Goal: Transaction & Acquisition: Purchase product/service

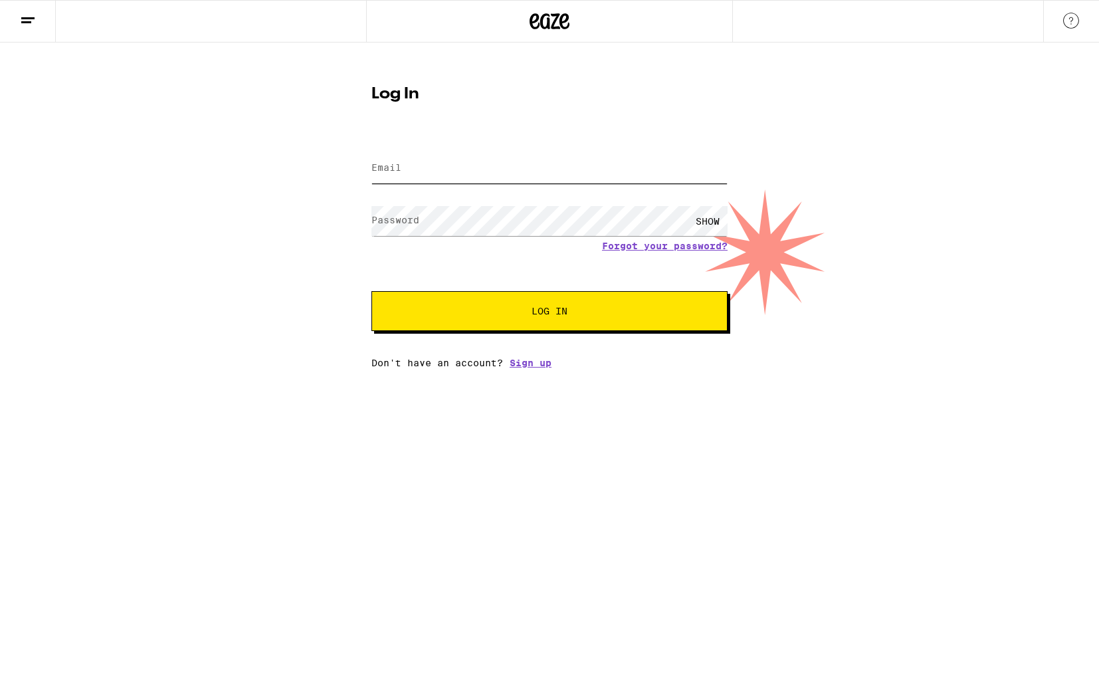
type input "[EMAIL_ADDRESS][DOMAIN_NAME]"
drag, startPoint x: 523, startPoint y: 303, endPoint x: 564, endPoint y: 308, distance: 40.8
click at [523, 303] on button "Log In" at bounding box center [549, 311] width 356 height 40
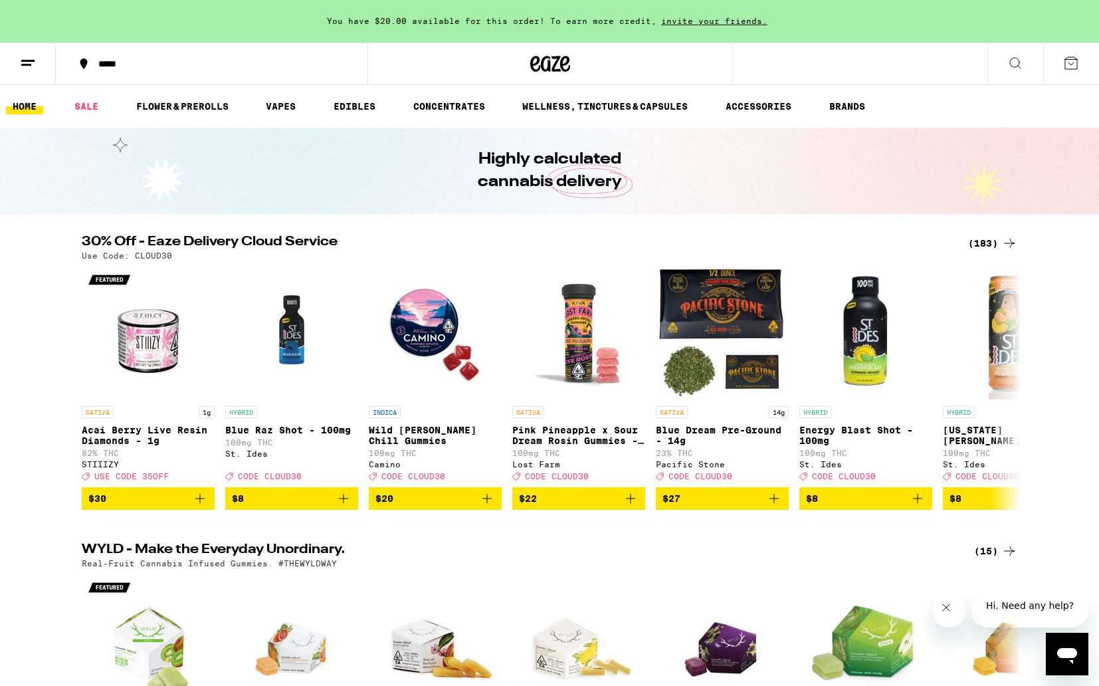
click at [131, 64] on div "*****" at bounding box center [220, 63] width 256 height 9
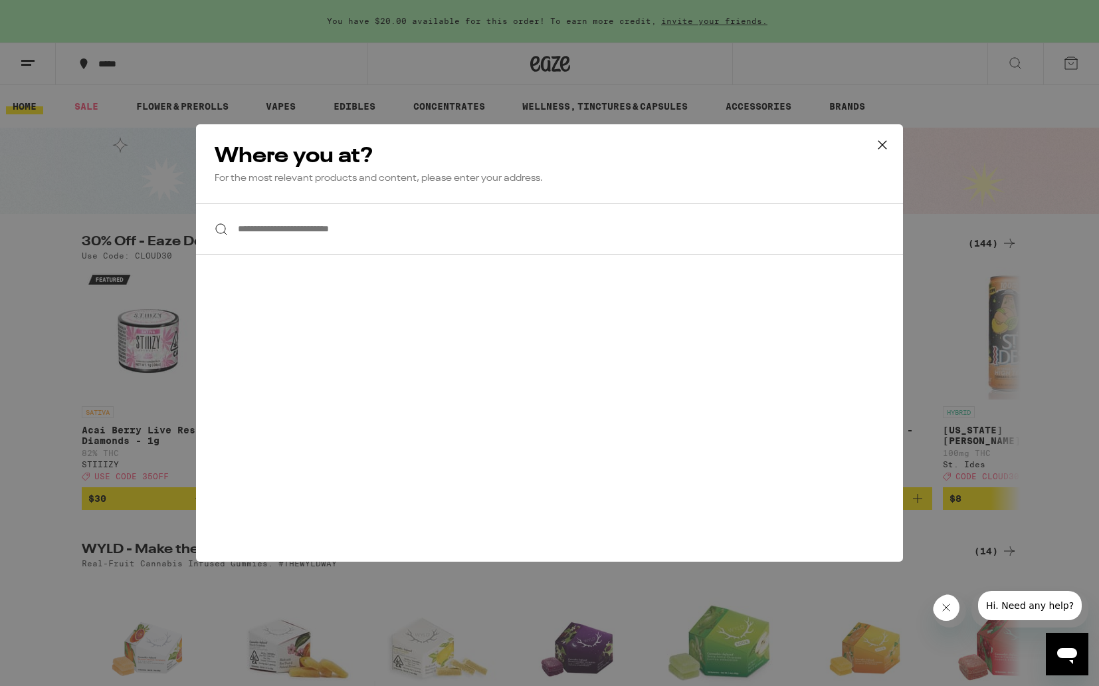
click at [883, 138] on icon at bounding box center [882, 145] width 20 height 20
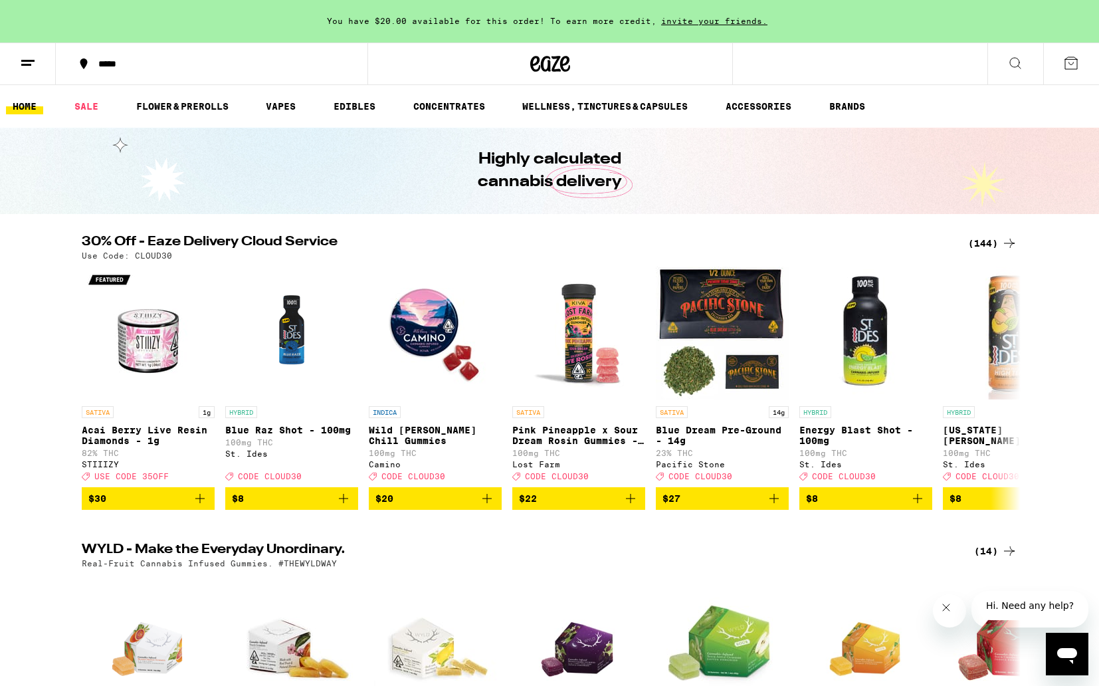
click at [1068, 66] on icon at bounding box center [1071, 63] width 16 height 16
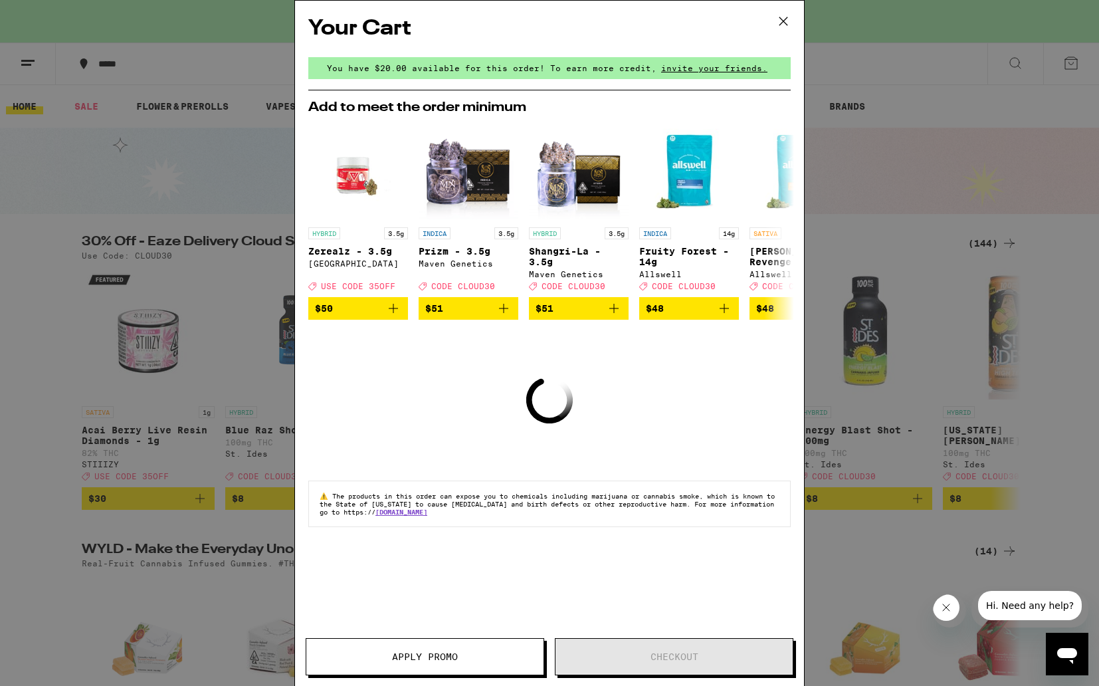
click at [785, 15] on icon at bounding box center [783, 21] width 20 height 20
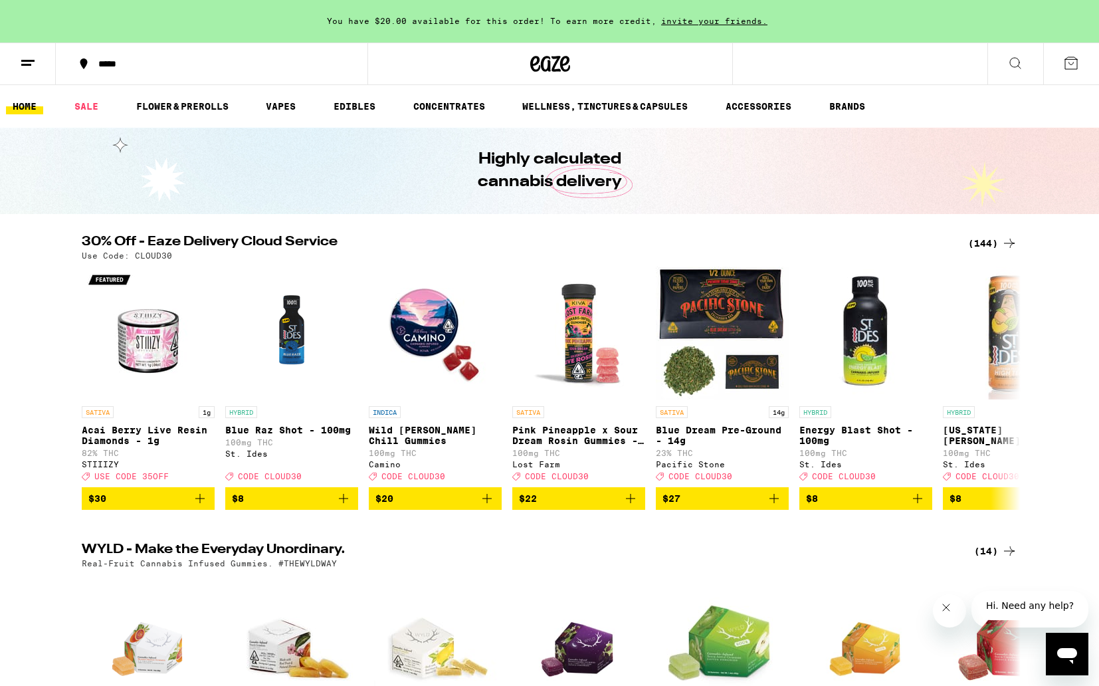
click at [8, 66] on button at bounding box center [28, 64] width 56 height 42
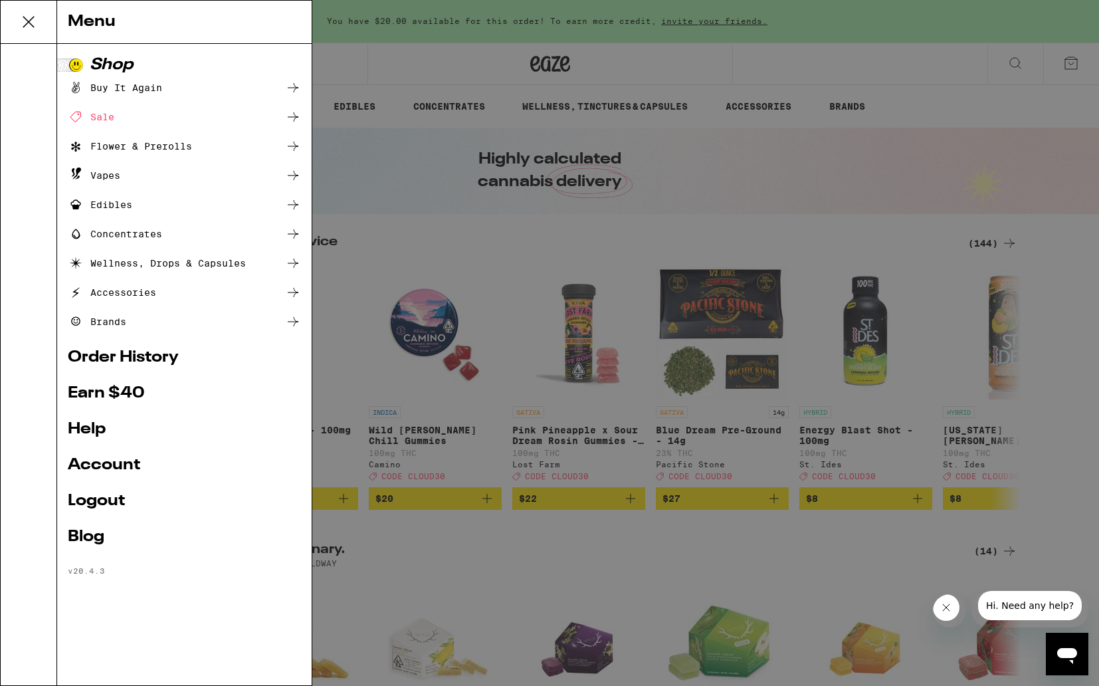
click at [121, 466] on link "Account" at bounding box center [184, 465] width 233 height 16
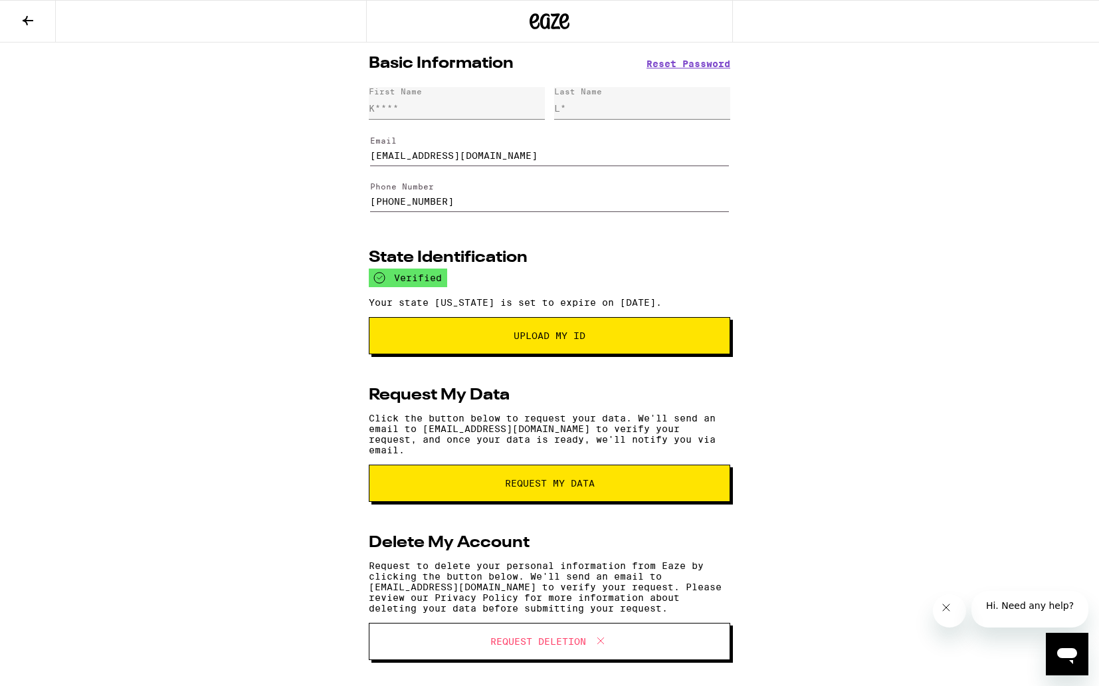
click at [17, 17] on button at bounding box center [28, 22] width 56 height 42
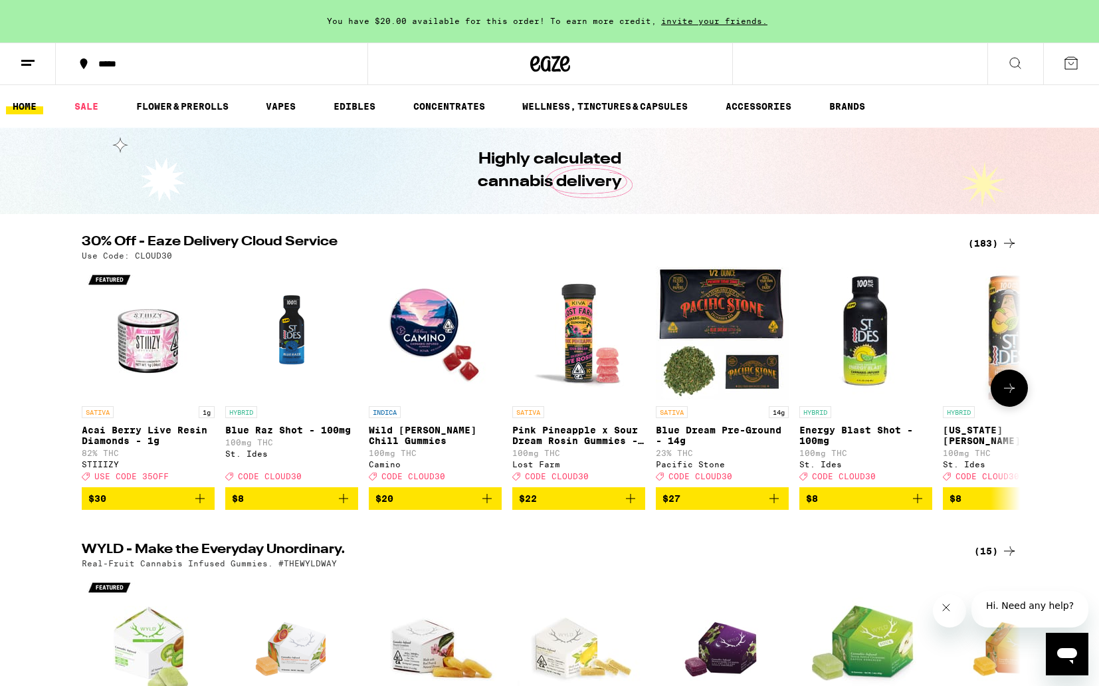
click at [157, 357] on img "Open page for Acai Berry Live Resin Diamonds - 1g from STIIIZY" at bounding box center [148, 332] width 133 height 133
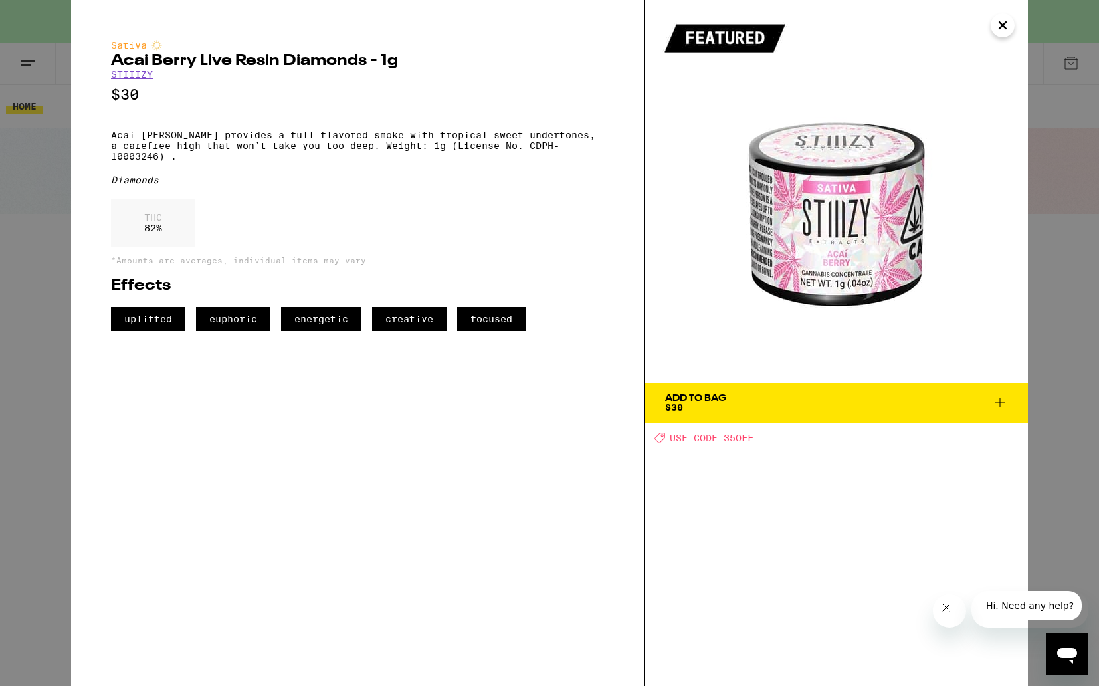
click at [761, 403] on span "Add To Bag $30" at bounding box center [836, 402] width 343 height 19
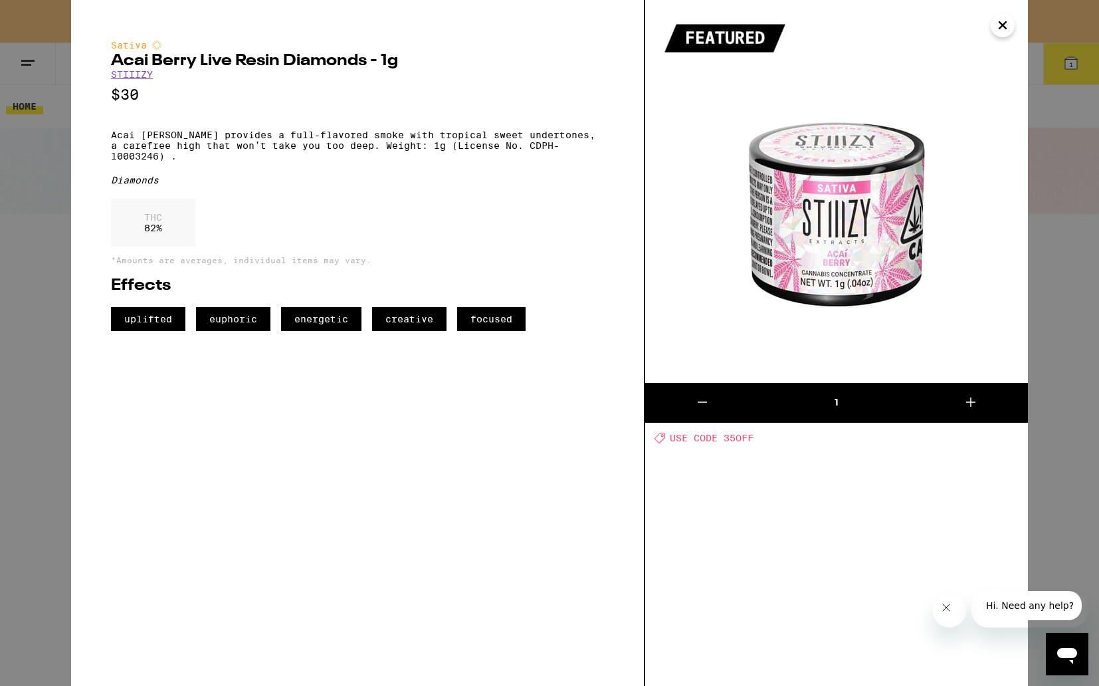
click at [999, 30] on icon "Close" at bounding box center [1003, 25] width 16 height 20
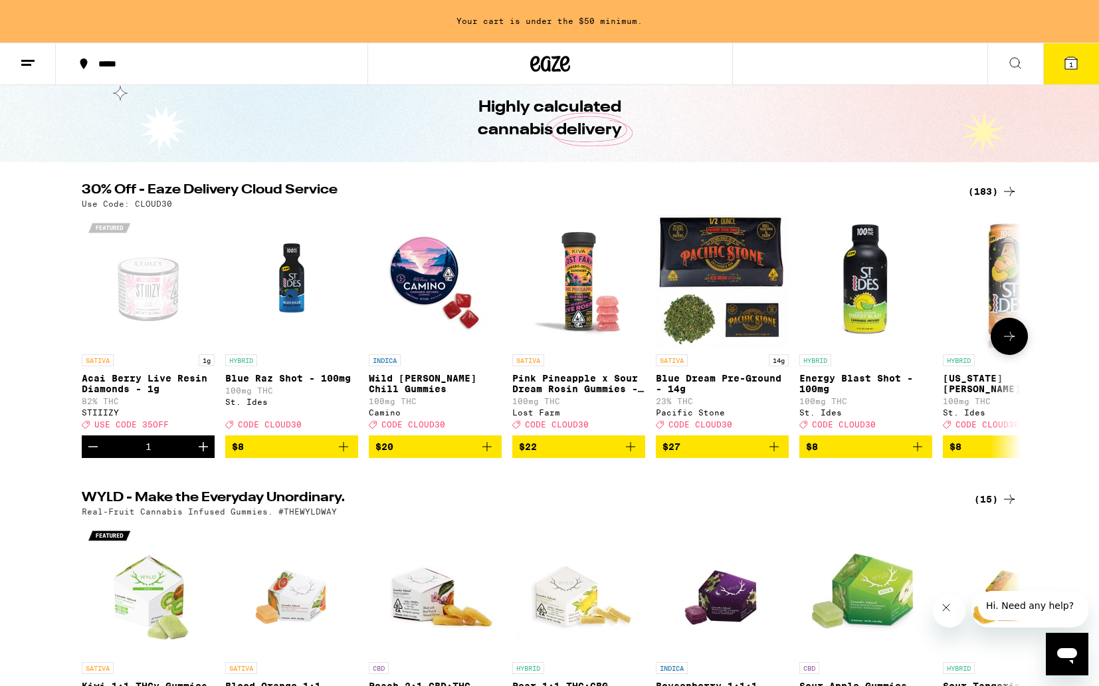
click at [1008, 339] on icon at bounding box center [1009, 336] width 16 height 16
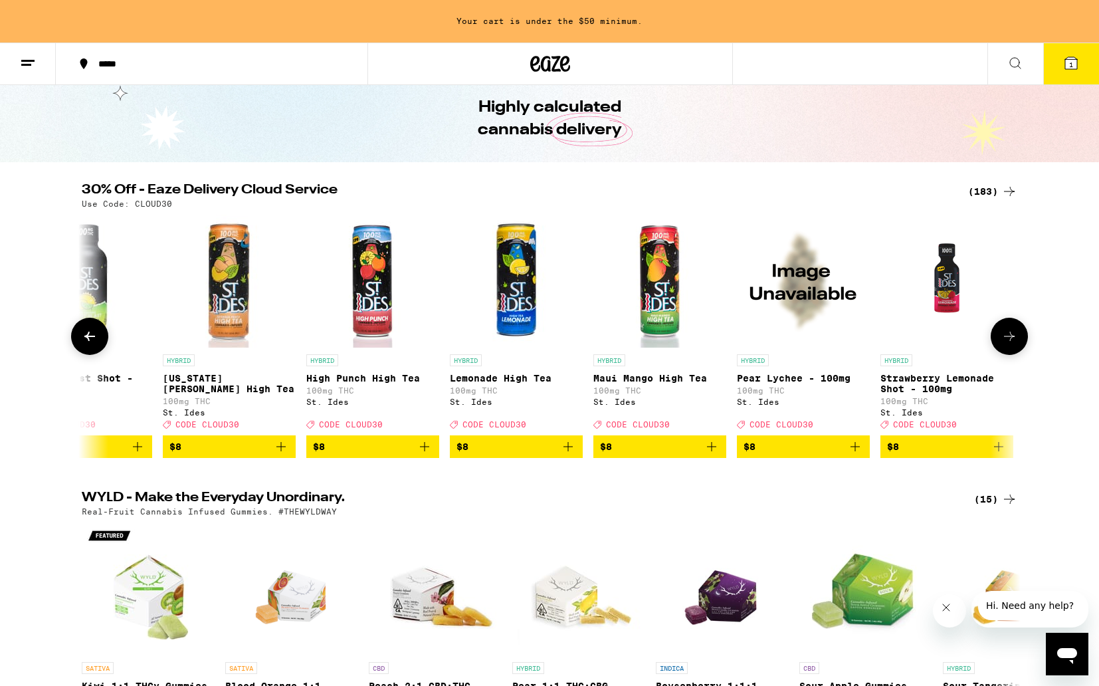
scroll to position [0, 791]
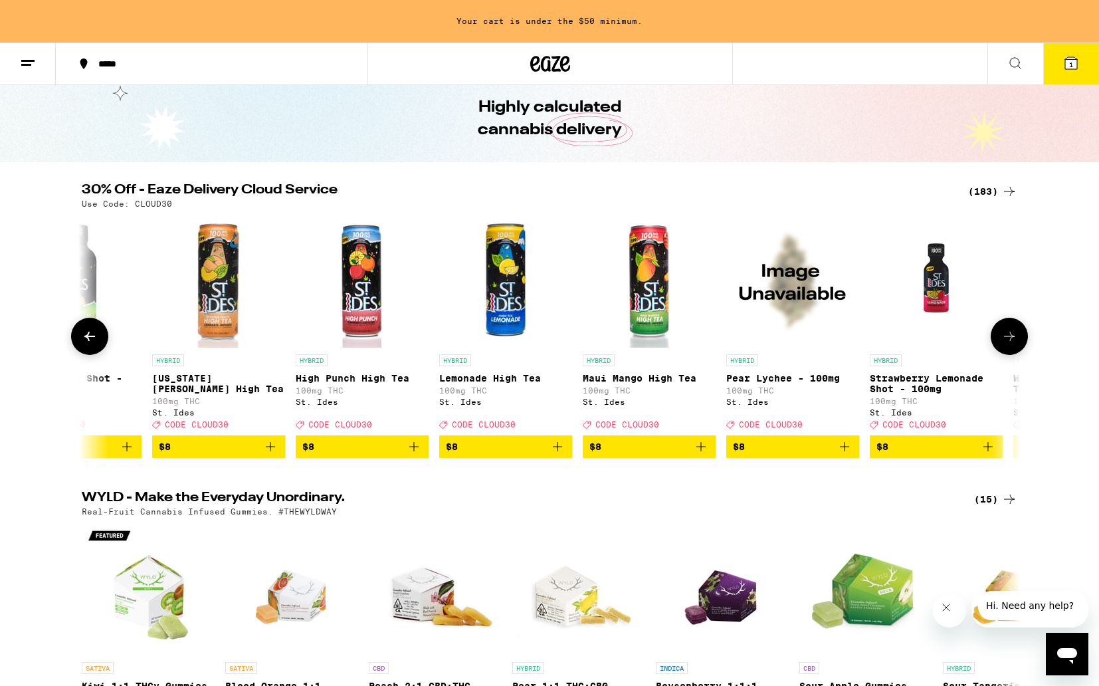
click at [1006, 339] on icon at bounding box center [1009, 336] width 16 height 16
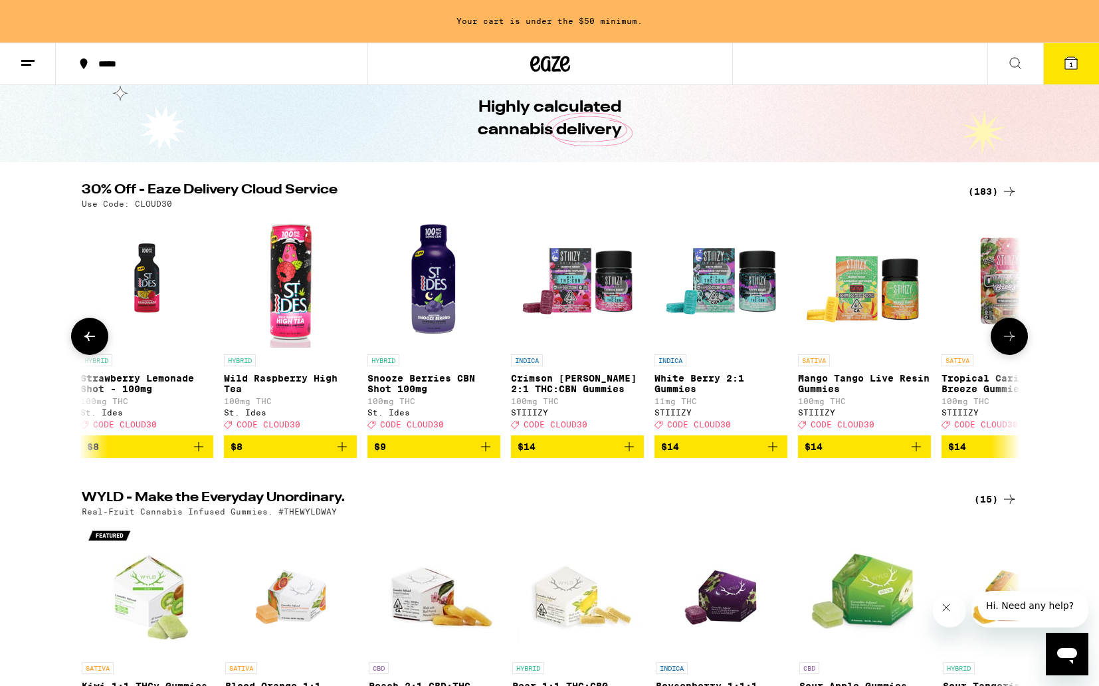
scroll to position [0, 1581]
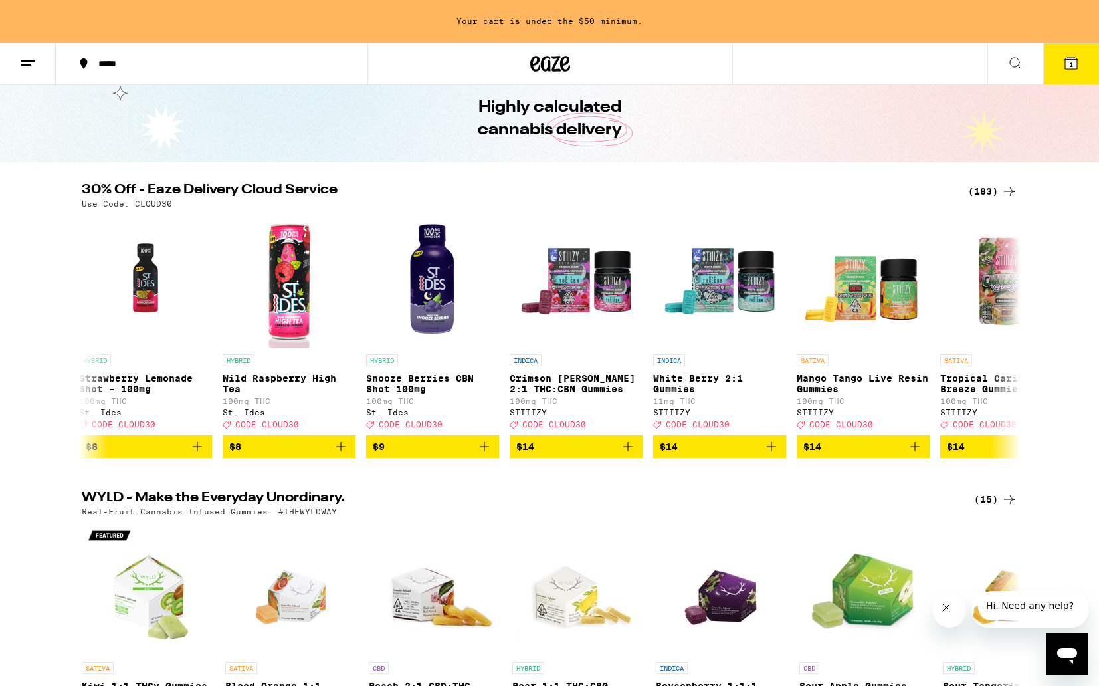
click at [986, 187] on div "(183)" at bounding box center [992, 191] width 49 height 16
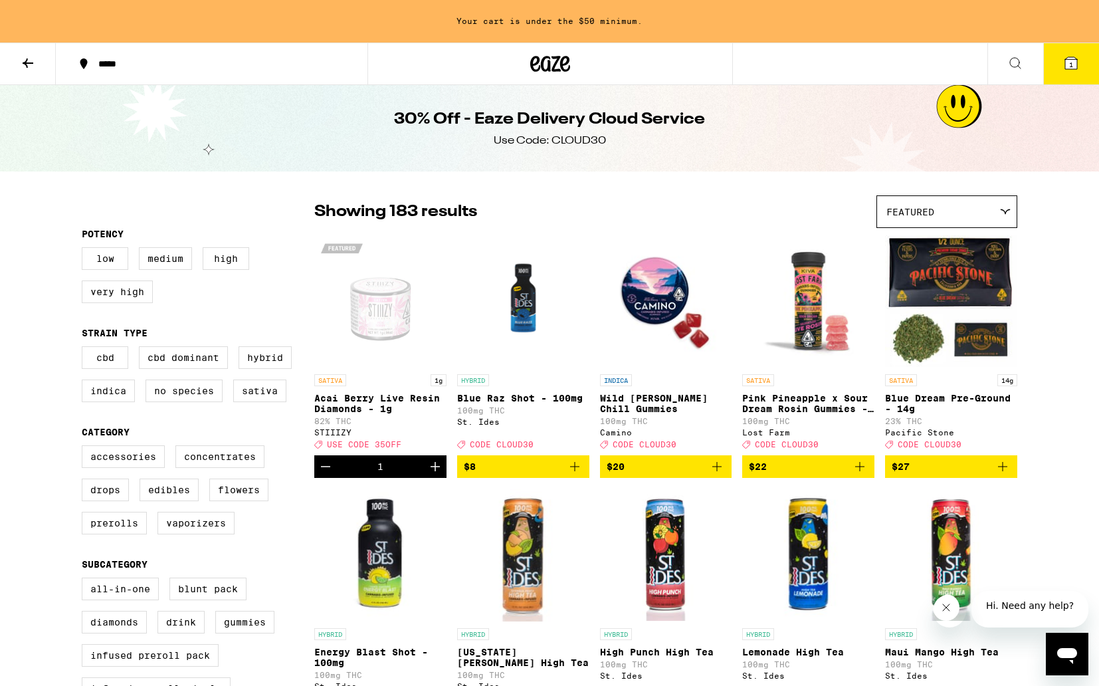
click at [17, 61] on button at bounding box center [28, 64] width 56 height 42
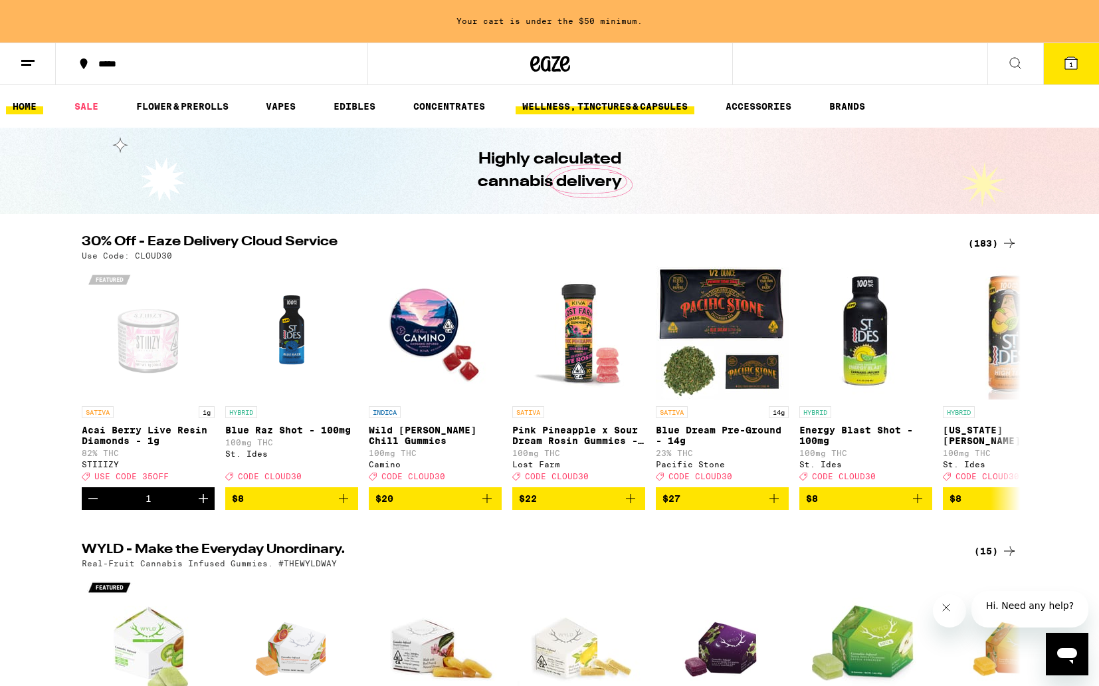
click at [592, 104] on link "WELLNESS, TINCTURES & CAPSULES" at bounding box center [605, 106] width 179 height 16
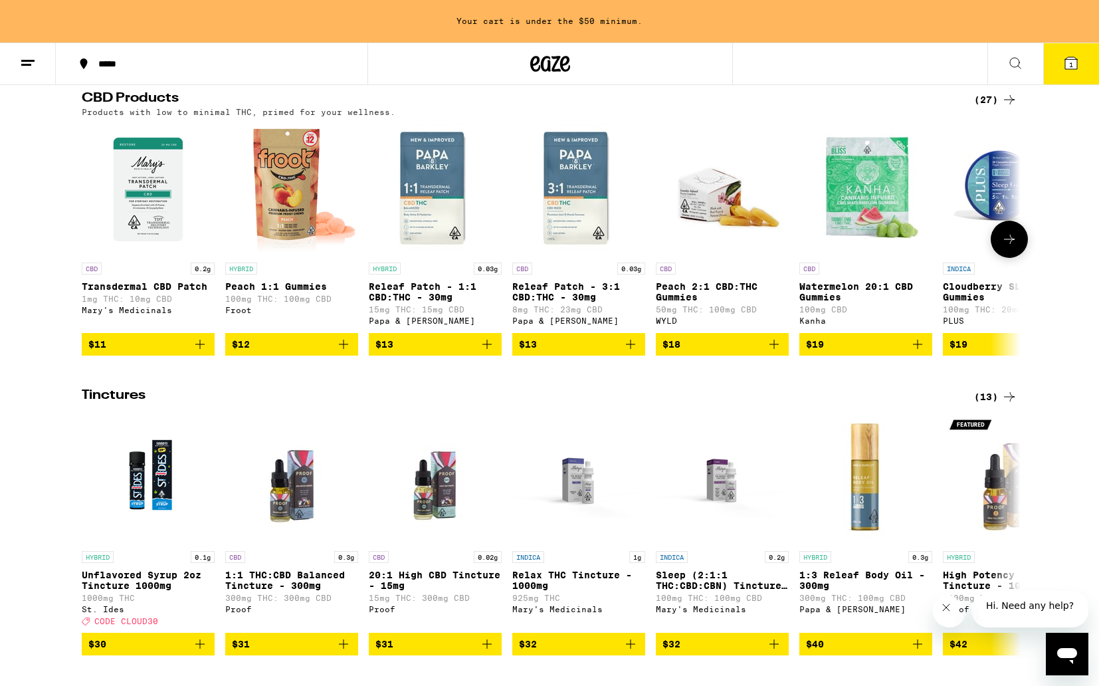
scroll to position [413, 0]
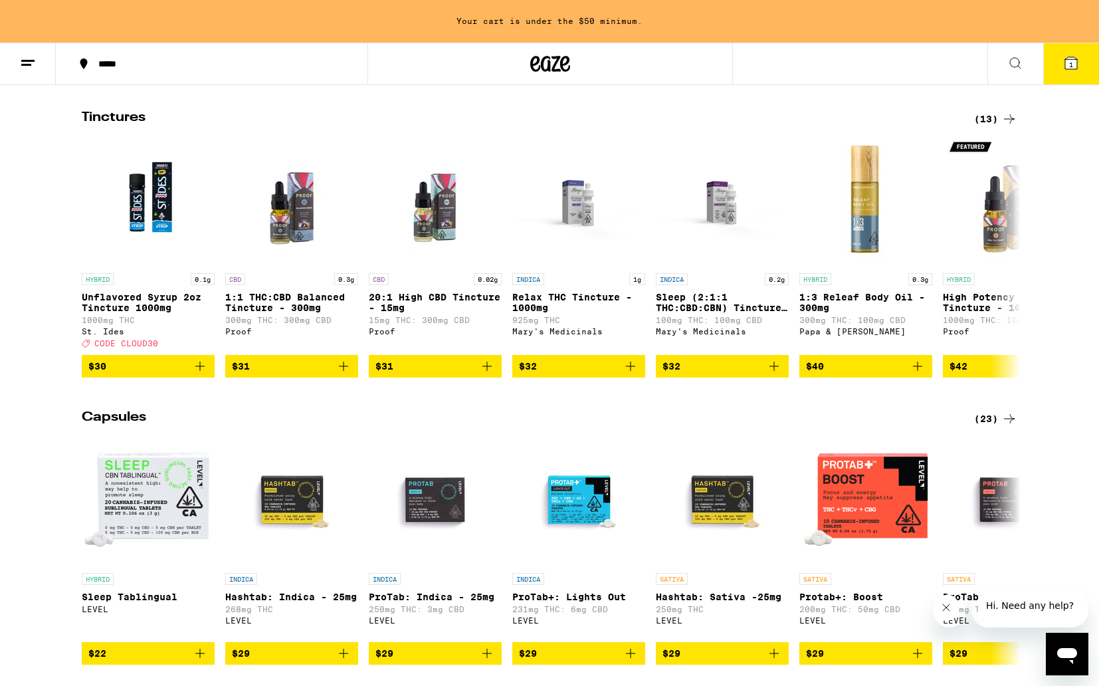
click at [1007, 127] on icon at bounding box center [1009, 119] width 16 height 16
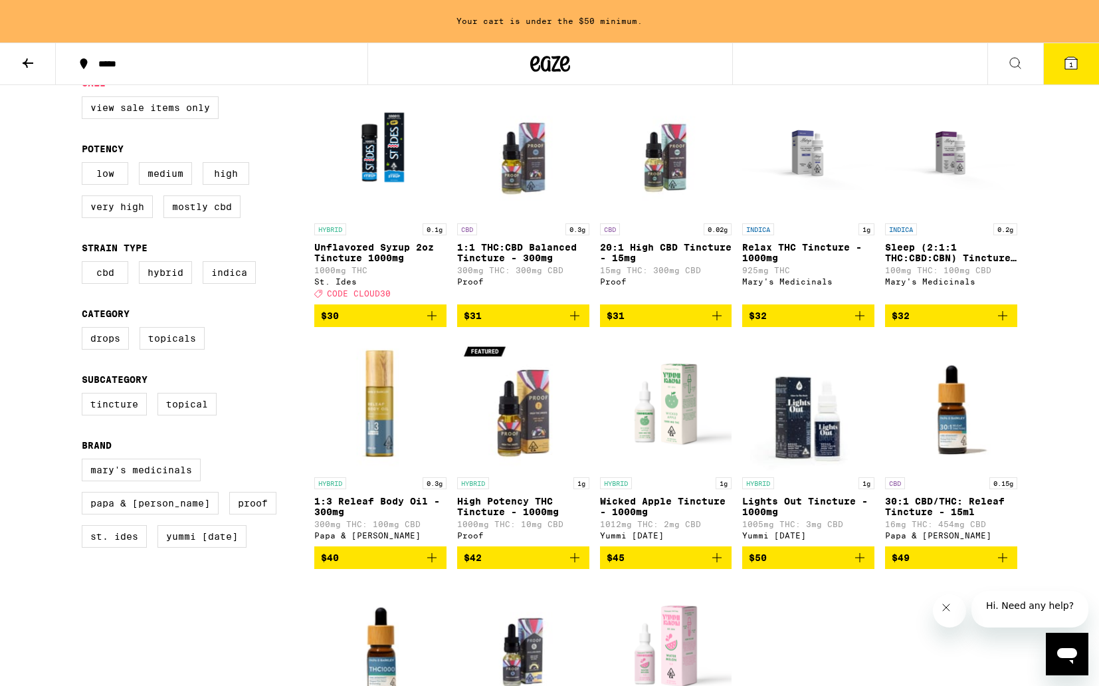
scroll to position [148, 0]
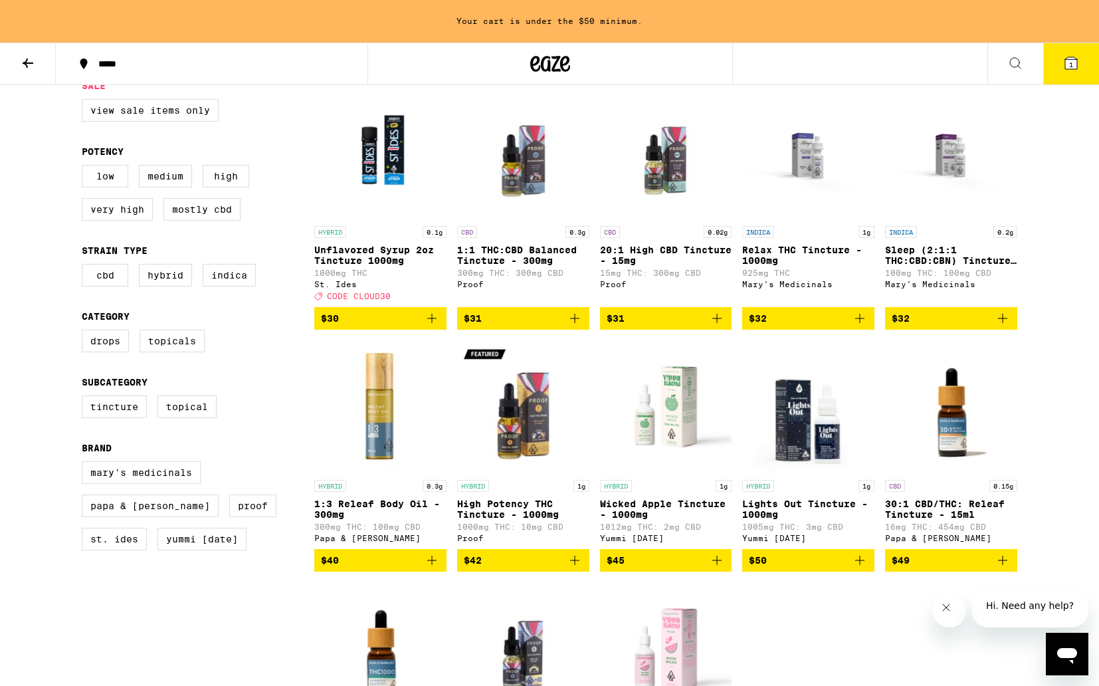
drag, startPoint x: 433, startPoint y: 327, endPoint x: 433, endPoint y: 349, distance: 22.6
click at [432, 326] on icon "Add to bag" at bounding box center [432, 318] width 16 height 16
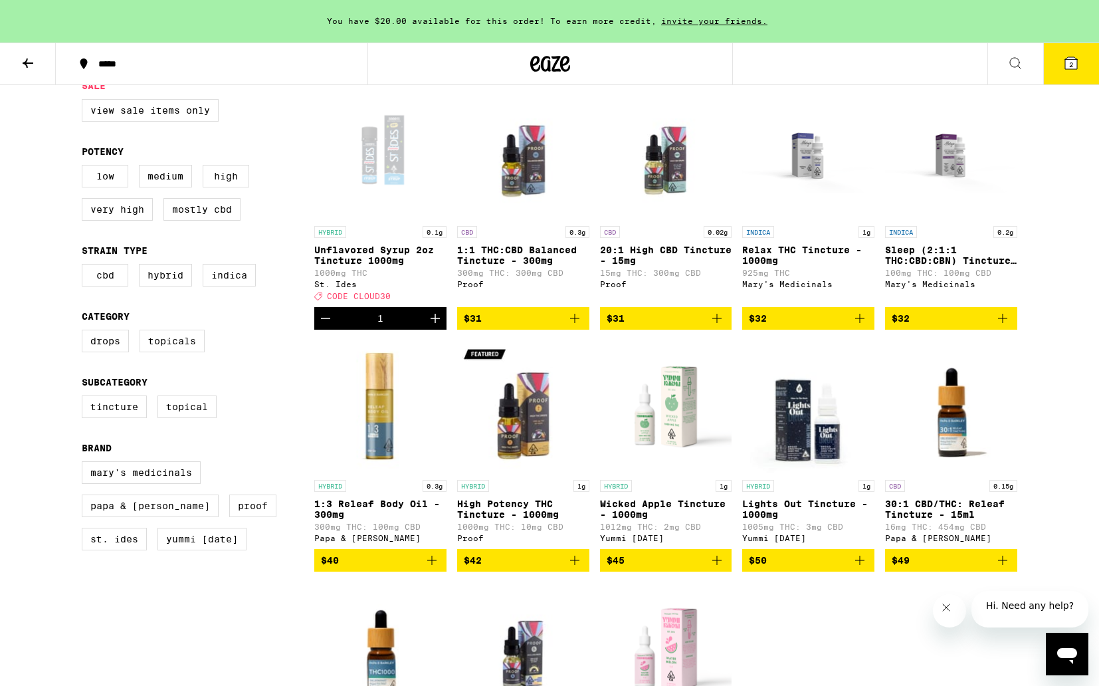
click at [484, 27] on div "You have $20.00 available for this order! To earn more credit, invite your frie…" at bounding box center [549, 21] width 1099 height 43
click at [13, 66] on button at bounding box center [28, 64] width 56 height 42
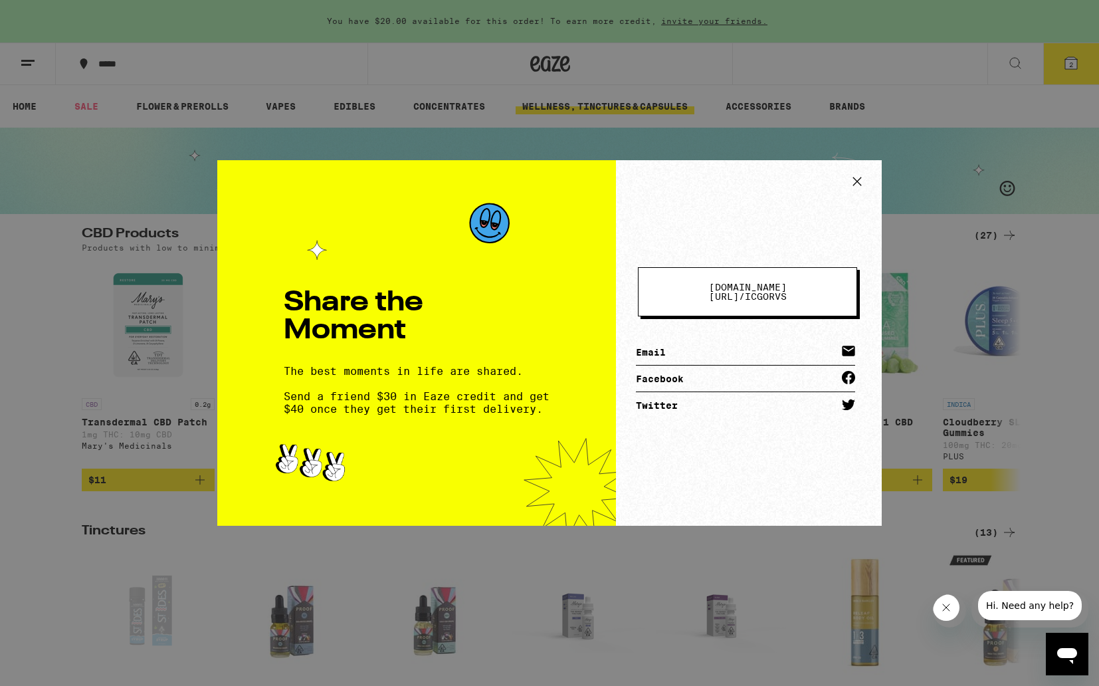
drag, startPoint x: 858, startPoint y: 176, endPoint x: 852, endPoint y: 183, distance: 8.9
click at [858, 176] on icon at bounding box center [857, 181] width 20 height 20
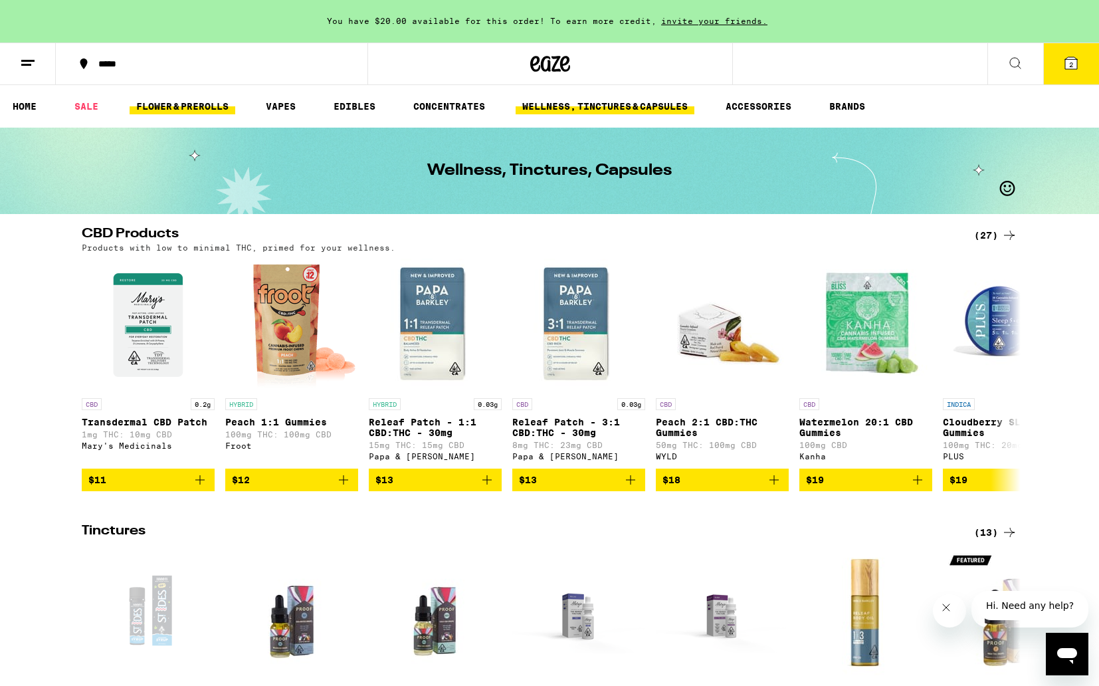
click at [178, 108] on link "FLOWER & PREROLLS" at bounding box center [183, 106] width 106 height 16
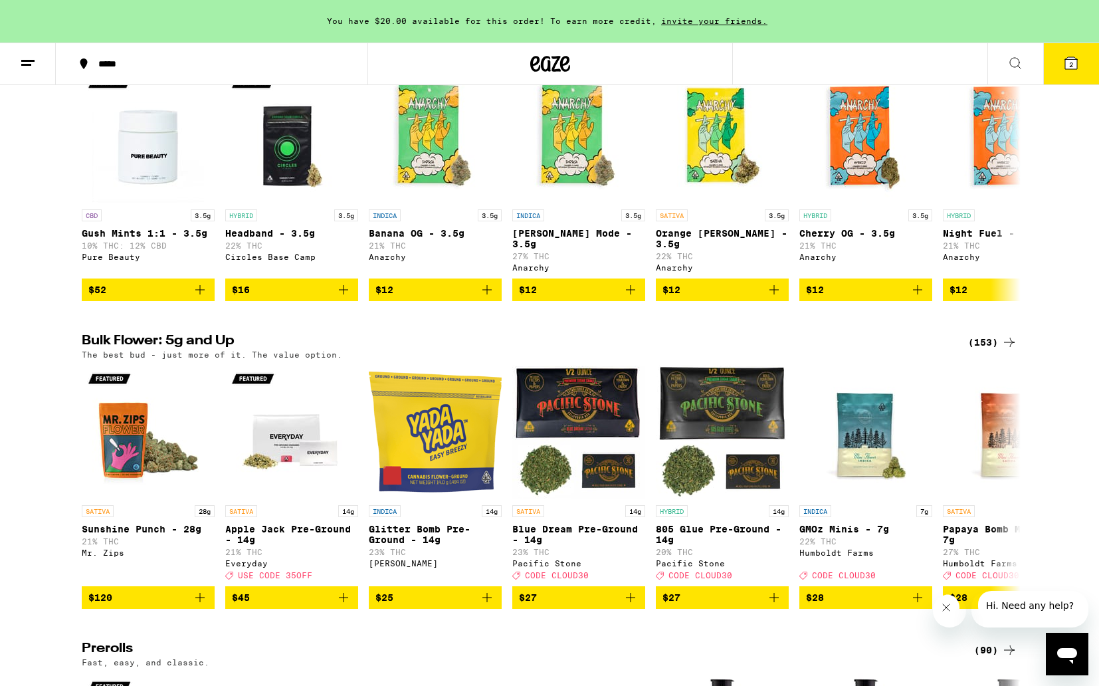
scroll to position [191, 0]
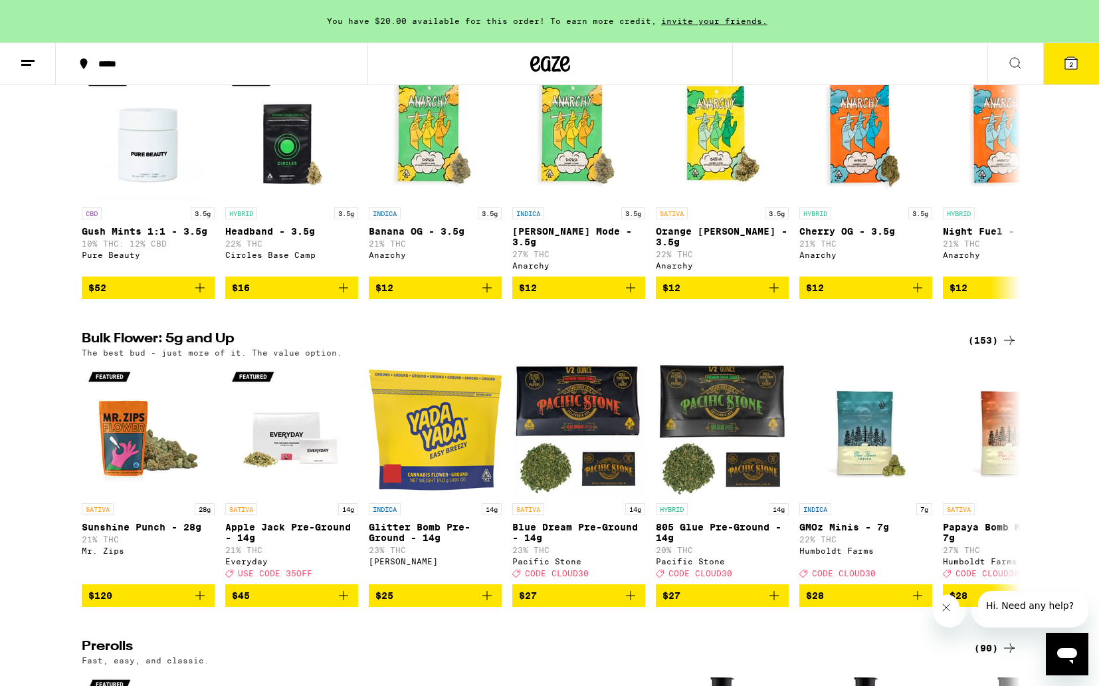
click at [994, 337] on div "(153)" at bounding box center [992, 340] width 49 height 16
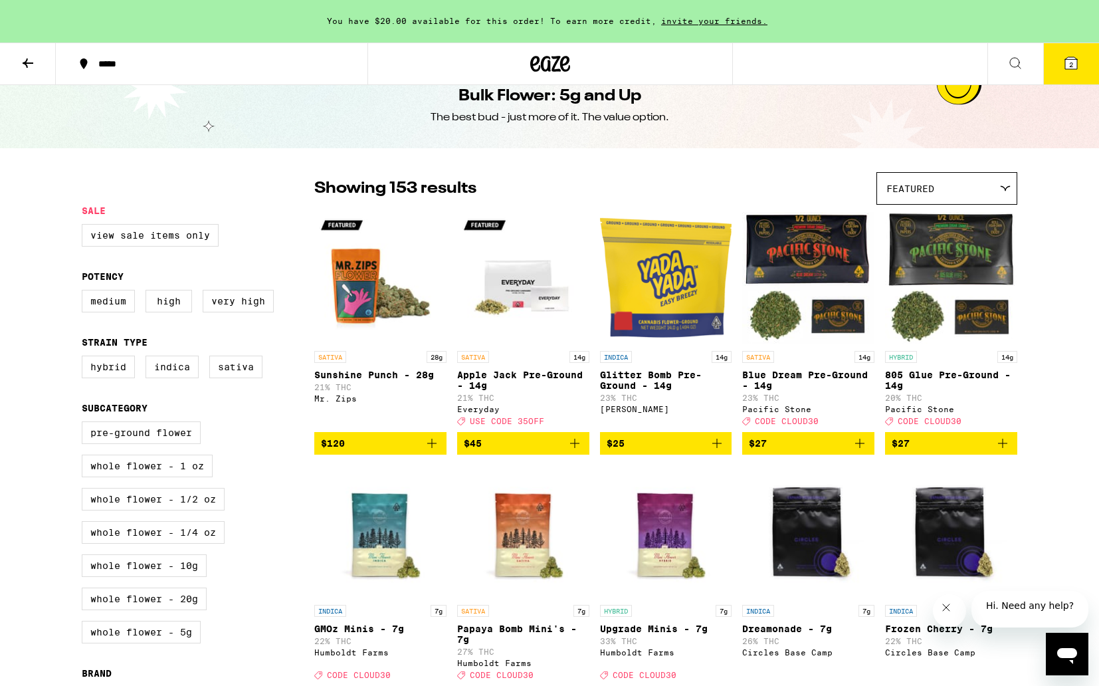
scroll to position [24, 0]
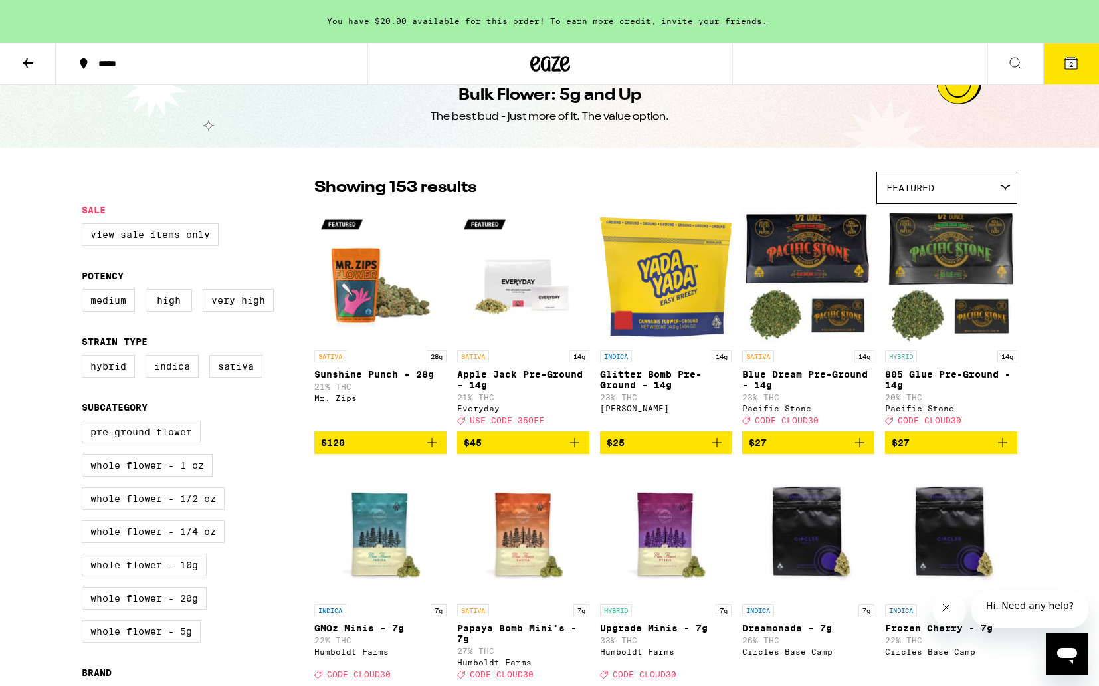
click at [715, 450] on icon "Add to bag" at bounding box center [717, 442] width 16 height 16
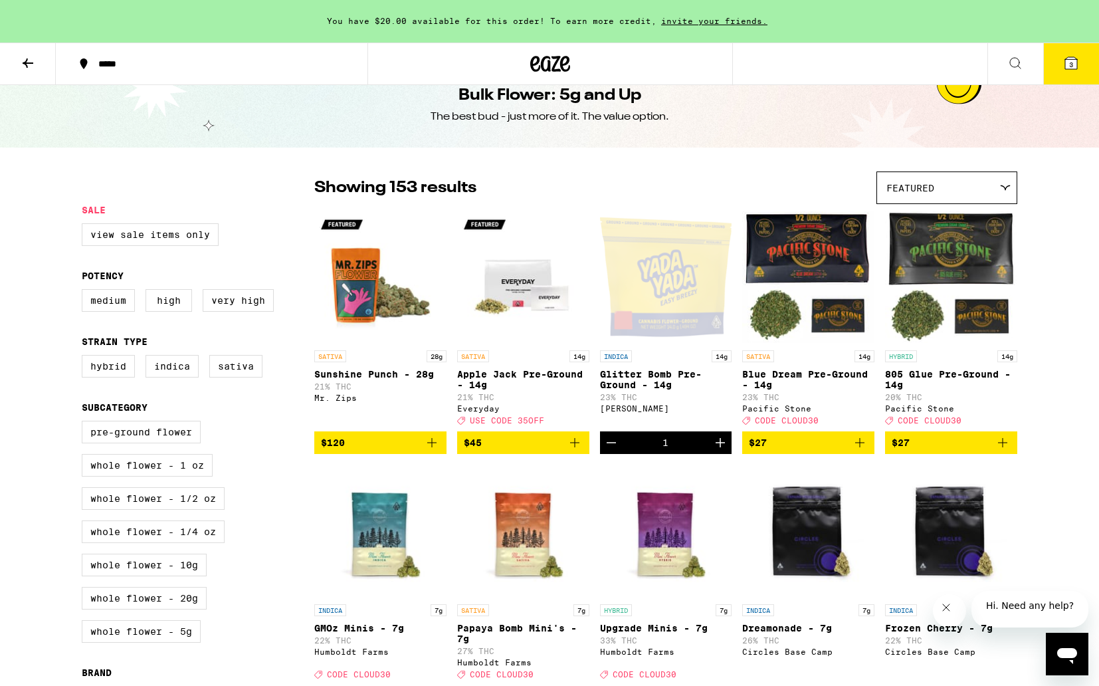
scroll to position [0, 0]
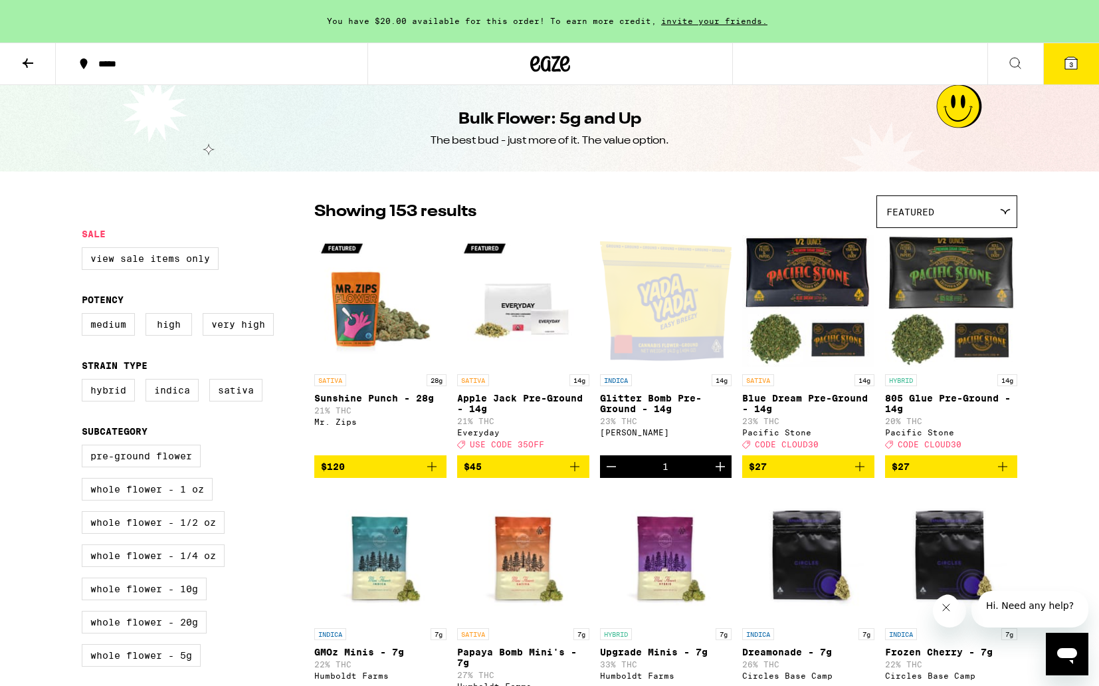
click at [1073, 69] on icon at bounding box center [1071, 63] width 16 height 16
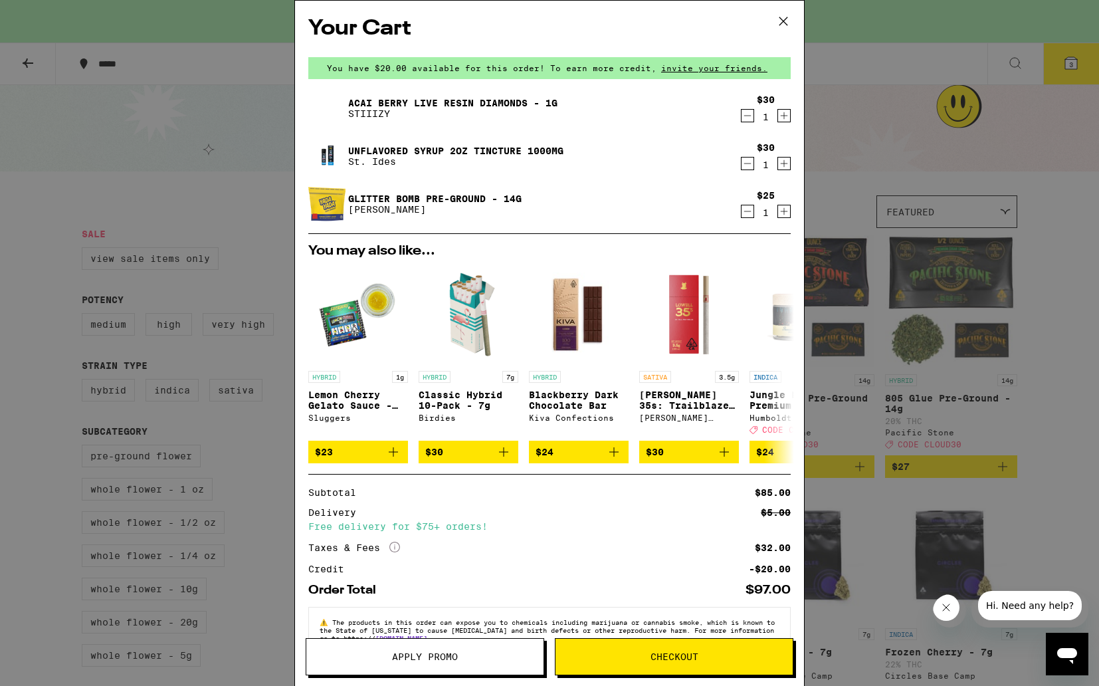
click at [783, 116] on icon "Increment" at bounding box center [784, 115] width 7 height 7
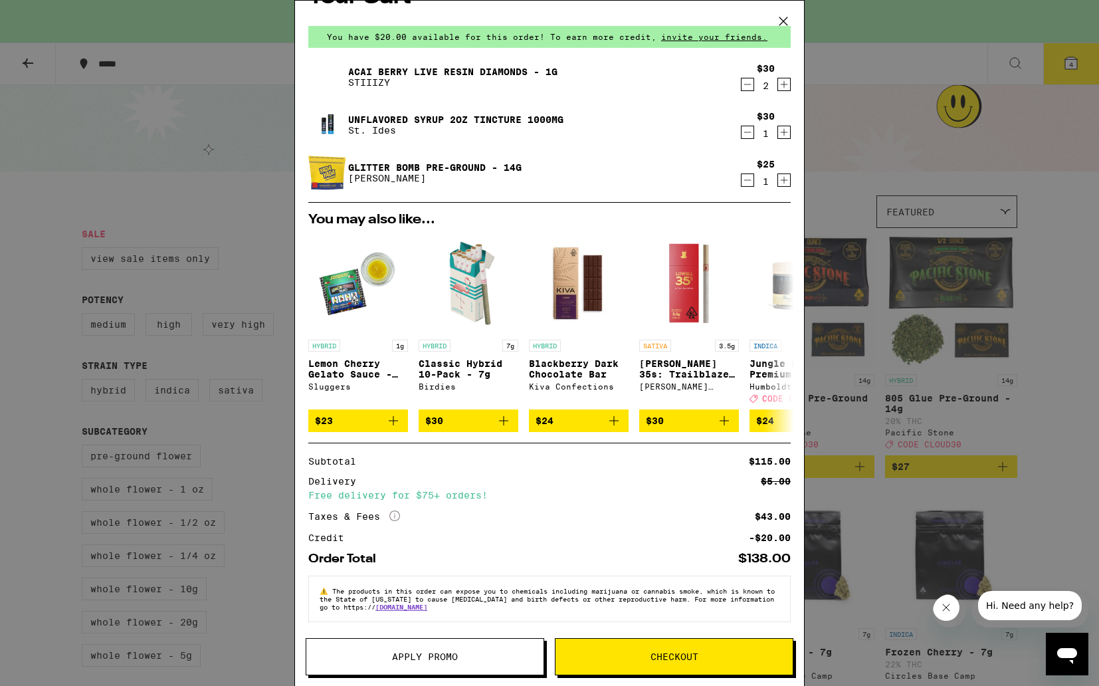
click at [464, 654] on span "Apply Promo" at bounding box center [424, 656] width 237 height 9
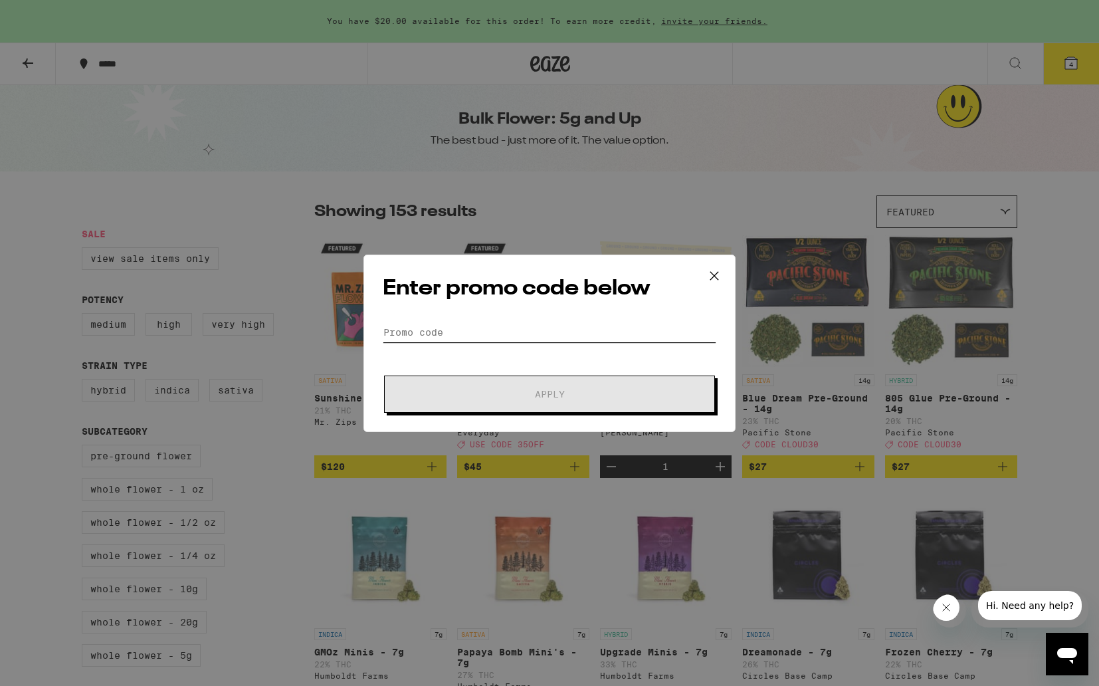
click at [518, 340] on input "Promo Code" at bounding box center [549, 332] width 333 height 20
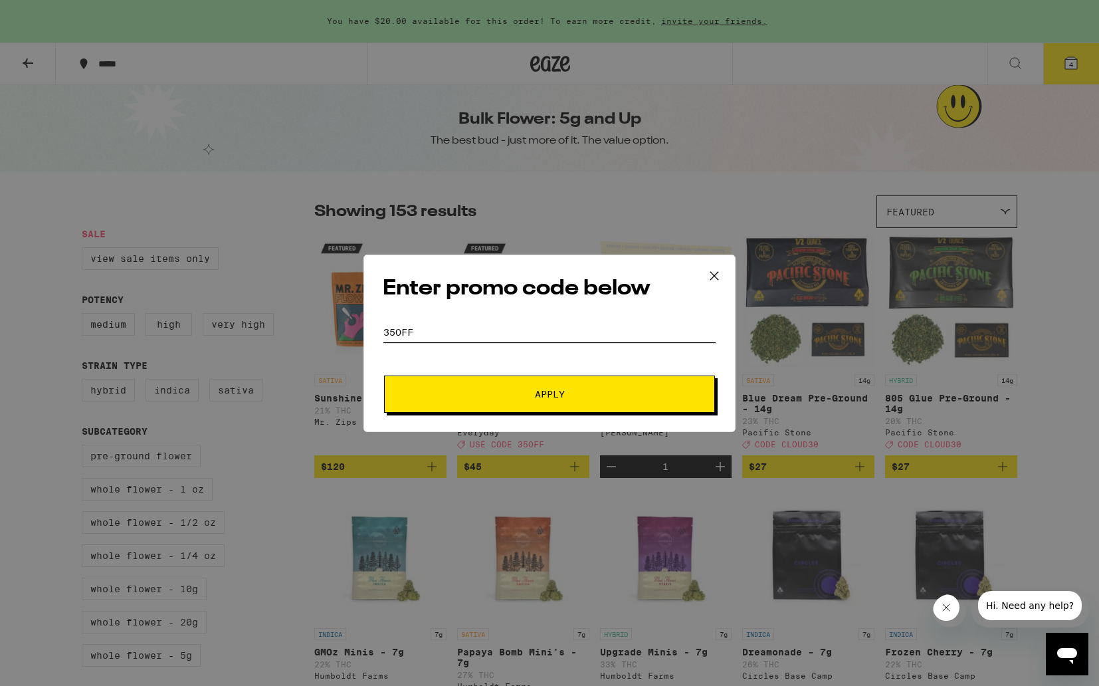
type input "35off"
click at [535, 391] on span "Apply" at bounding box center [550, 393] width 30 height 9
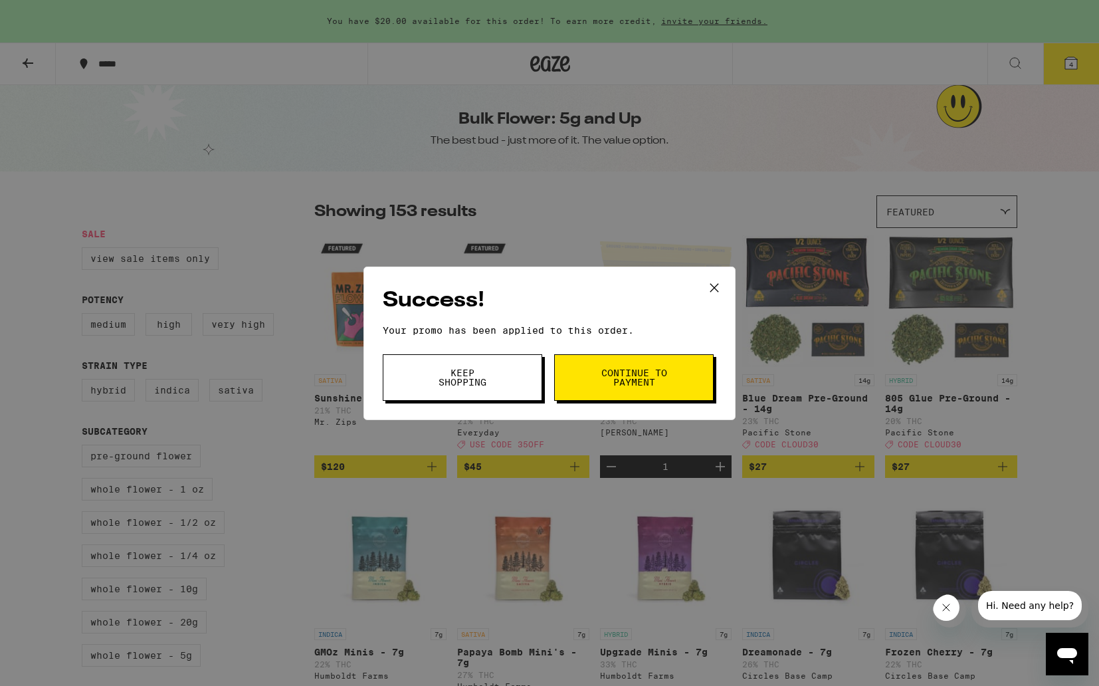
click at [502, 381] on button "Keep Shopping" at bounding box center [462, 377] width 159 height 47
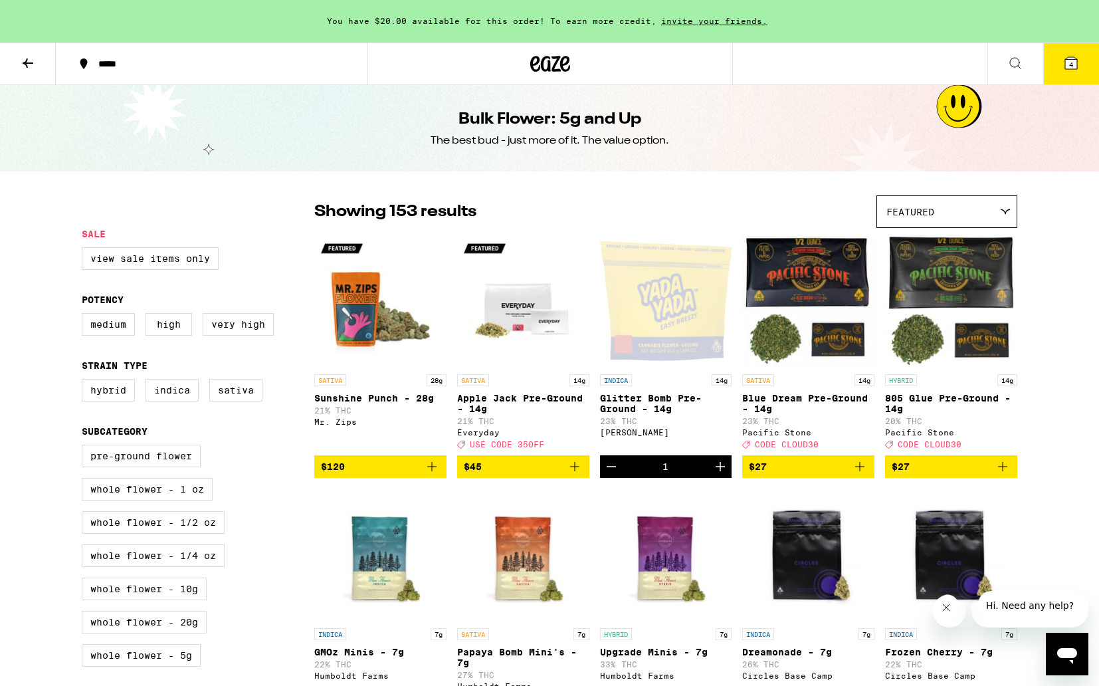
click at [1069, 64] on span "4" at bounding box center [1071, 64] width 4 height 8
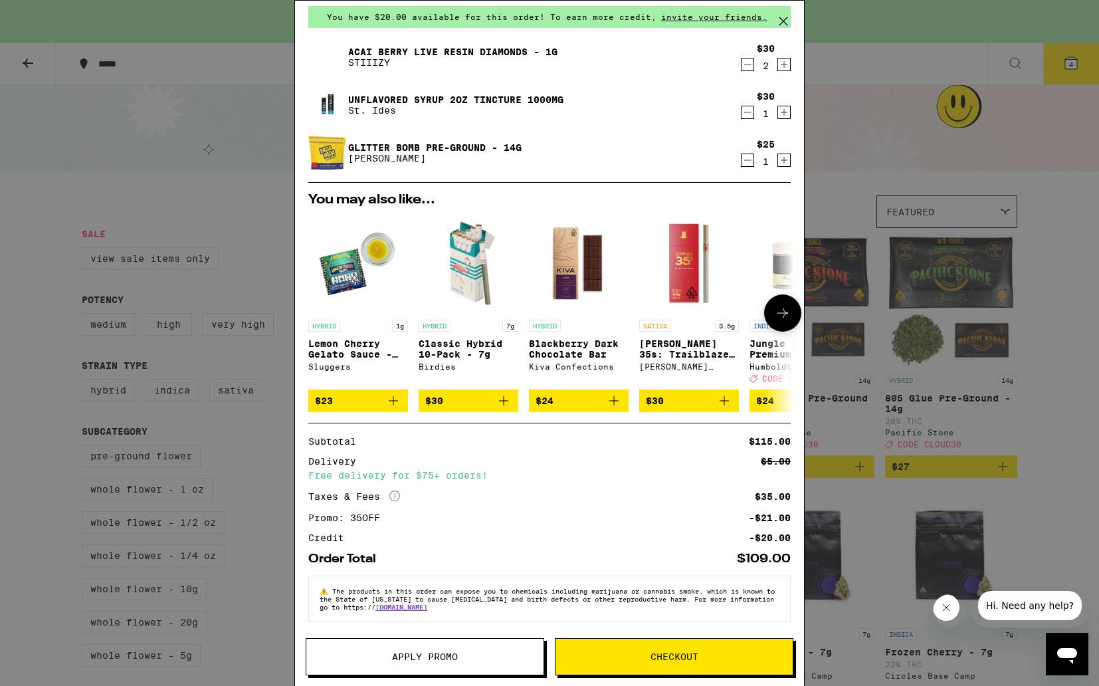
scroll to position [63, 0]
click at [617, 646] on button "Checkout" at bounding box center [674, 656] width 238 height 37
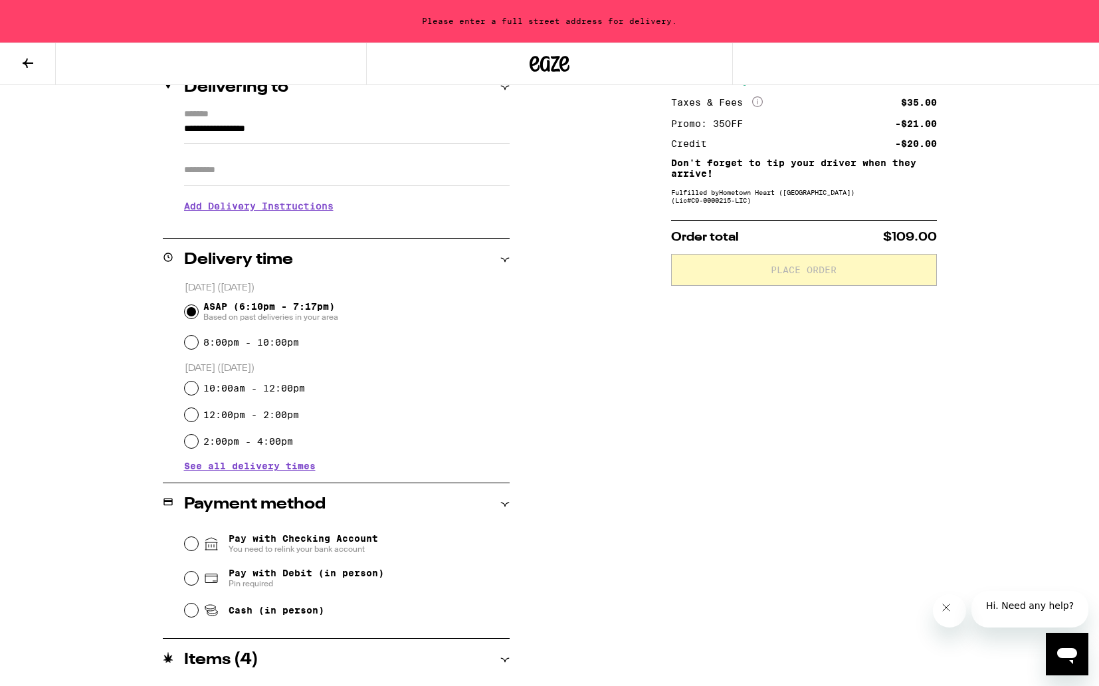
scroll to position [178, 0]
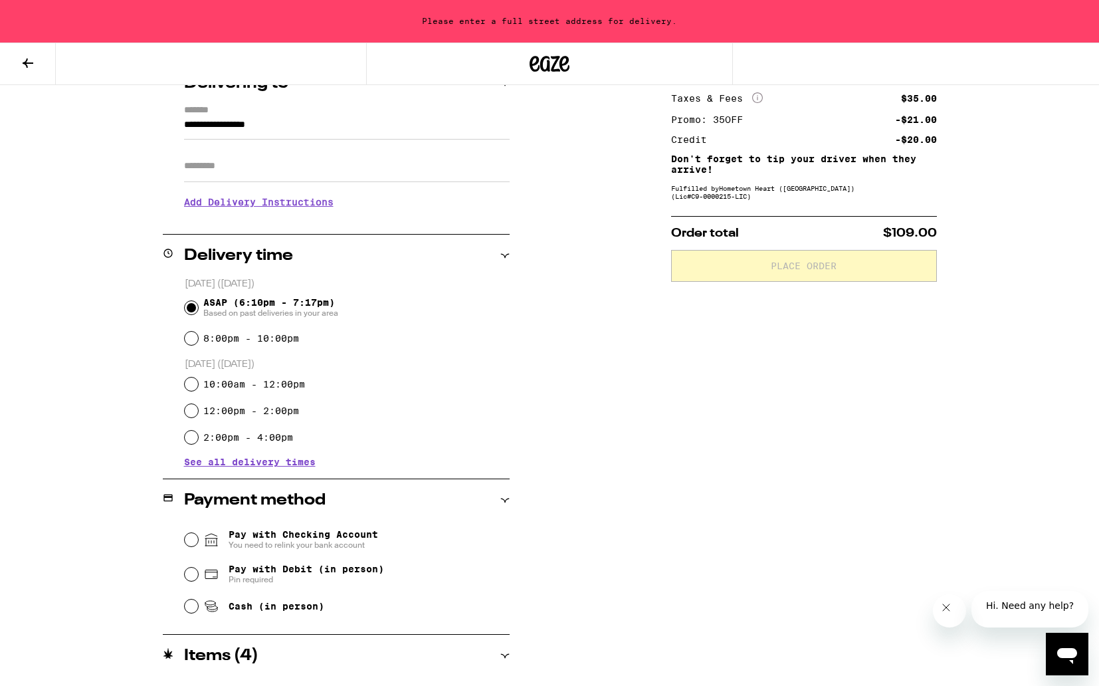
click at [294, 573] on span "Pay with Debit (in person)" at bounding box center [306, 568] width 155 height 11
click at [198, 573] on input "Pay with Debit (in person) Pin required" at bounding box center [191, 573] width 13 height 13
radio input "true"
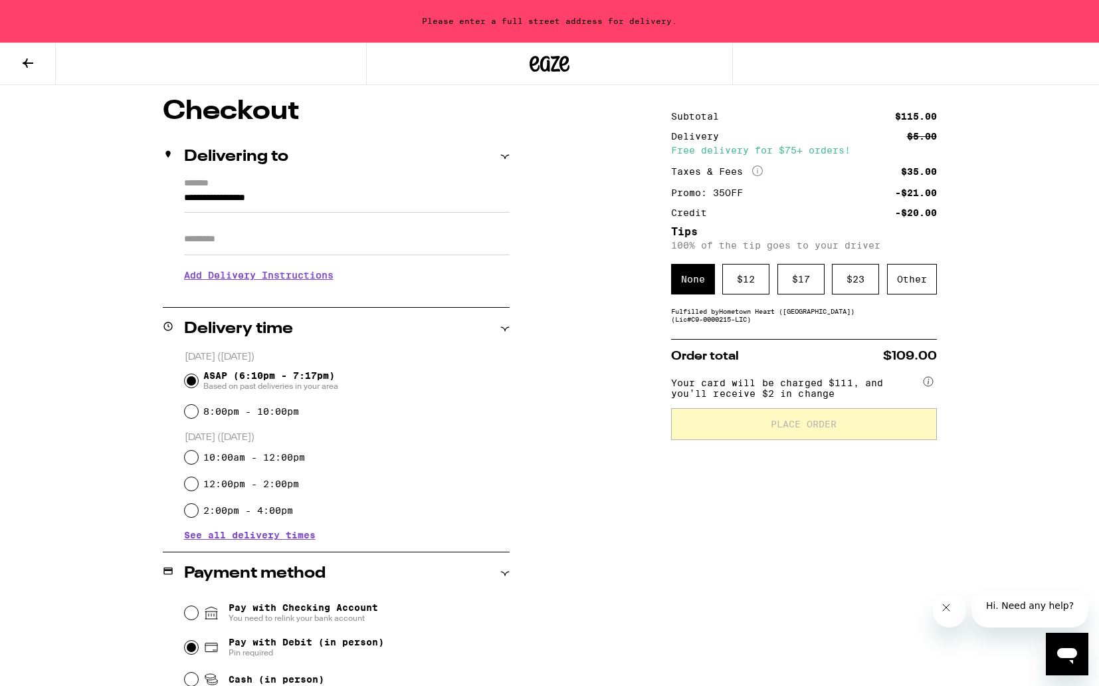
scroll to position [101, 0]
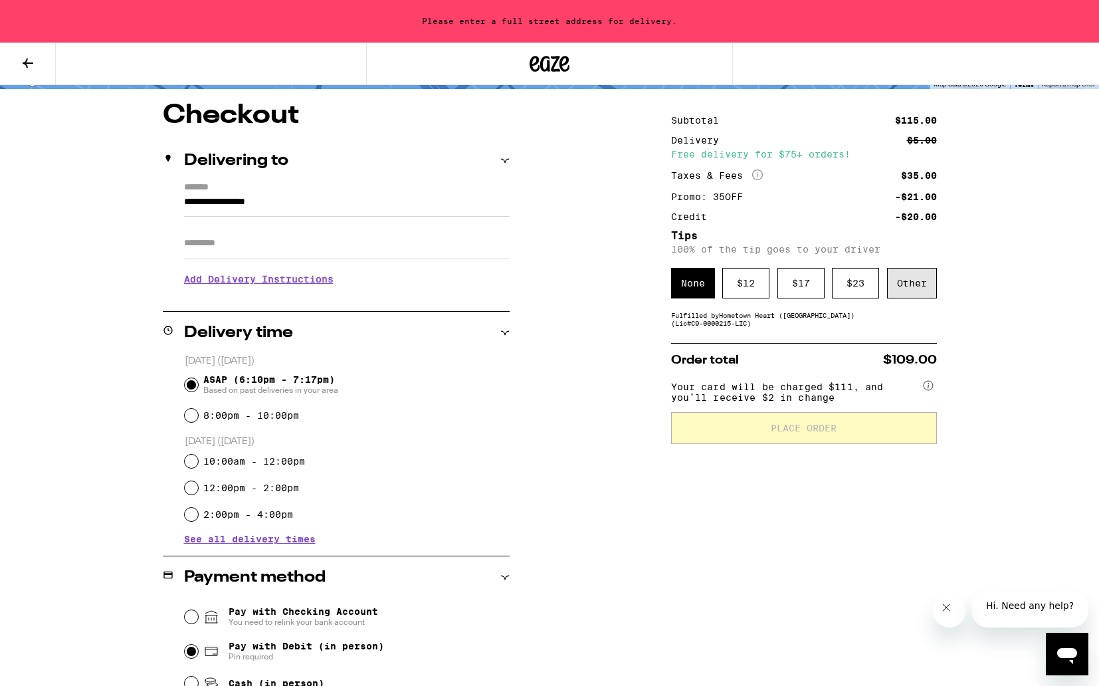
click at [916, 286] on div "Other" at bounding box center [912, 283] width 50 height 31
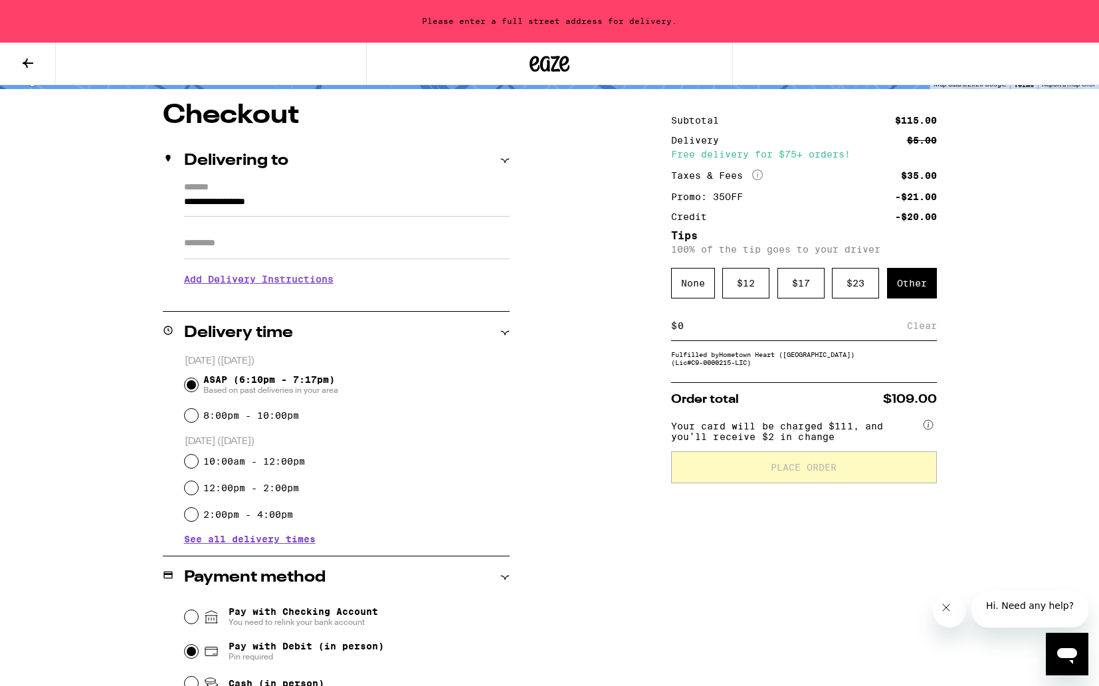
click at [795, 328] on input at bounding box center [792, 326] width 230 height 12
type input "5"
click at [920, 333] on div "Save" at bounding box center [925, 325] width 24 height 29
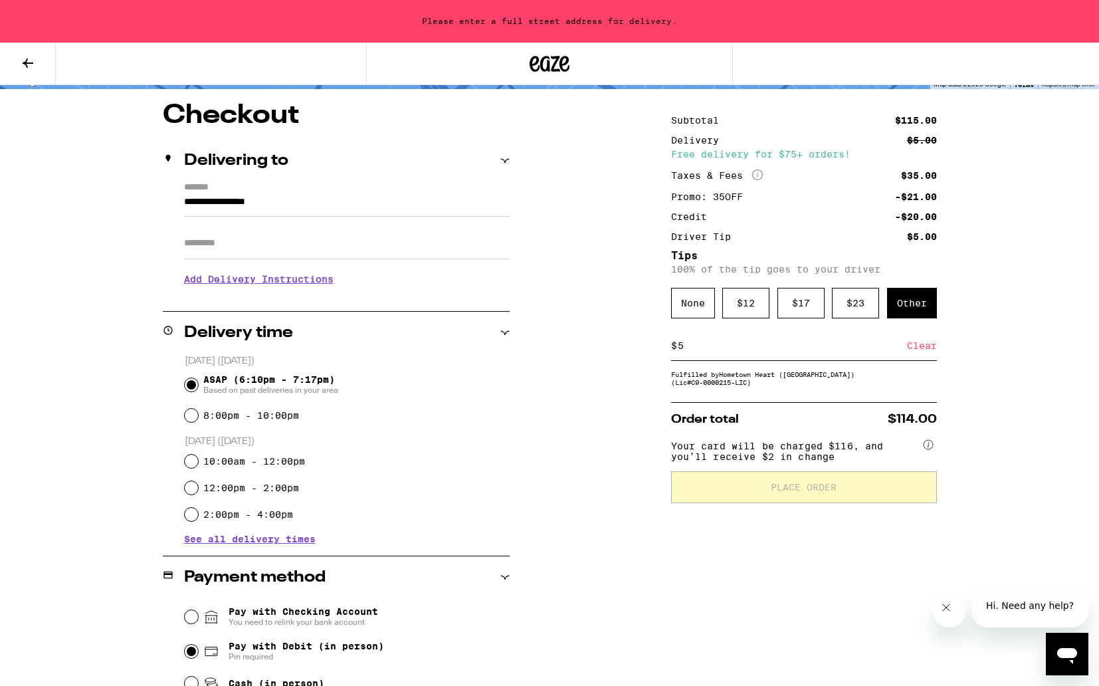
click at [773, 577] on div "Subtotal $115.00 Delivery $5.00 Free delivery for $75+ orders! Taxes & Fees Mor…" at bounding box center [804, 500] width 266 height 796
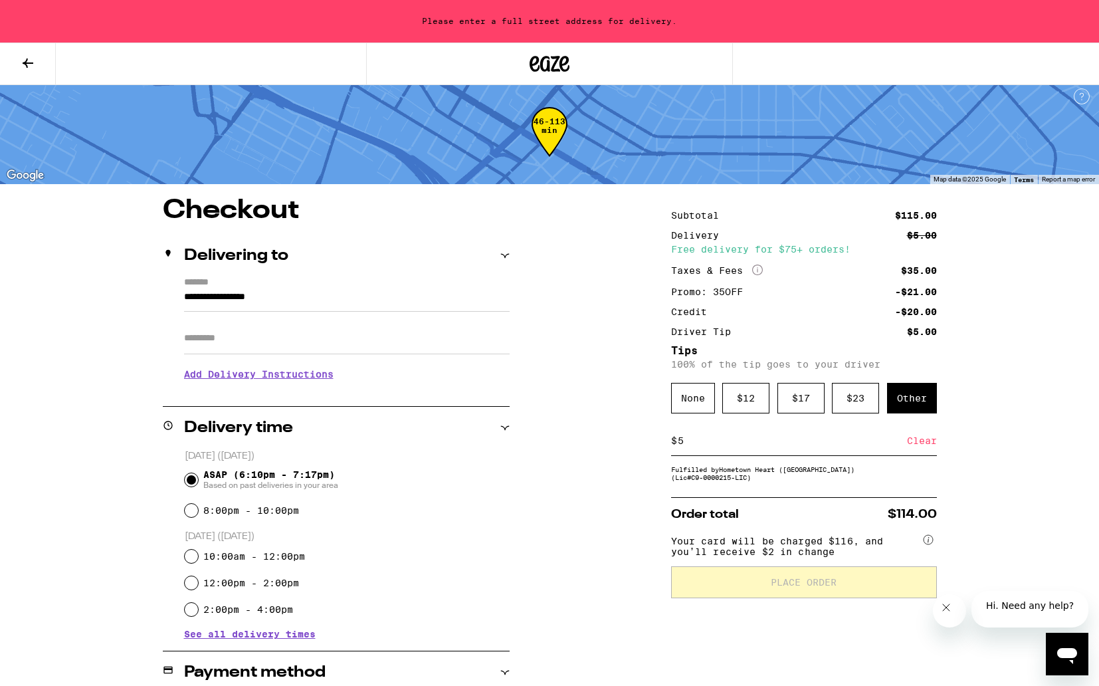
scroll to position [0, 0]
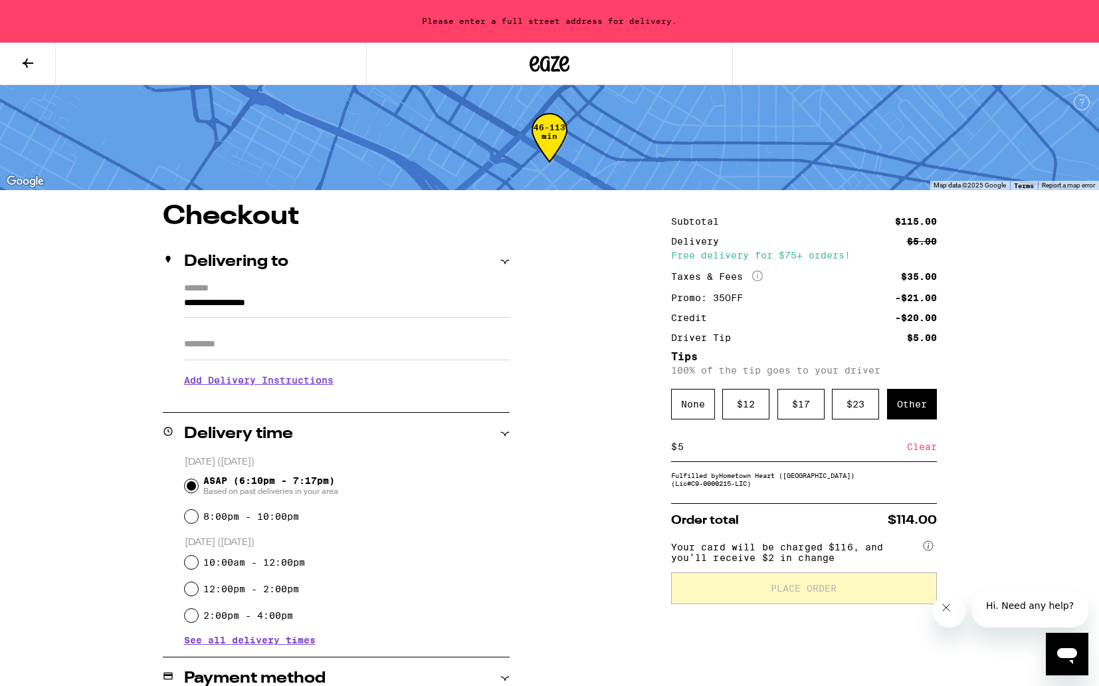
click at [357, 306] on input "**********" at bounding box center [347, 306] width 326 height 23
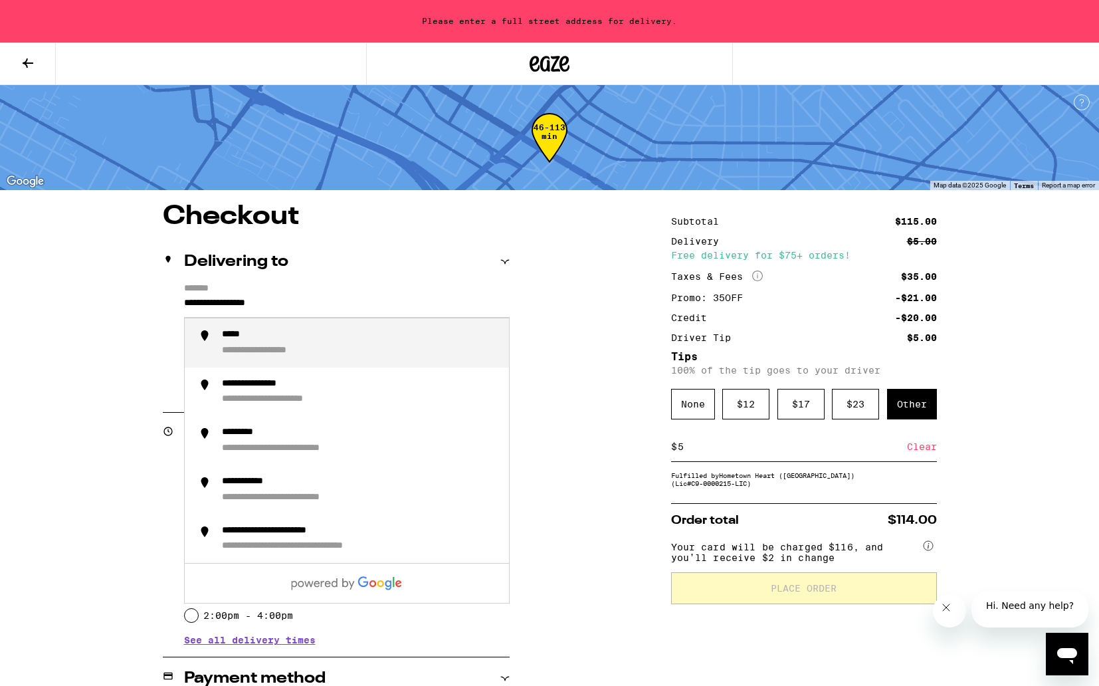
drag, startPoint x: 350, startPoint y: 304, endPoint x: 181, endPoint y: 306, distance: 169.4
click at [179, 306] on div "**********" at bounding box center [336, 340] width 347 height 114
click at [271, 353] on div "**********" at bounding box center [255, 351] width 66 height 12
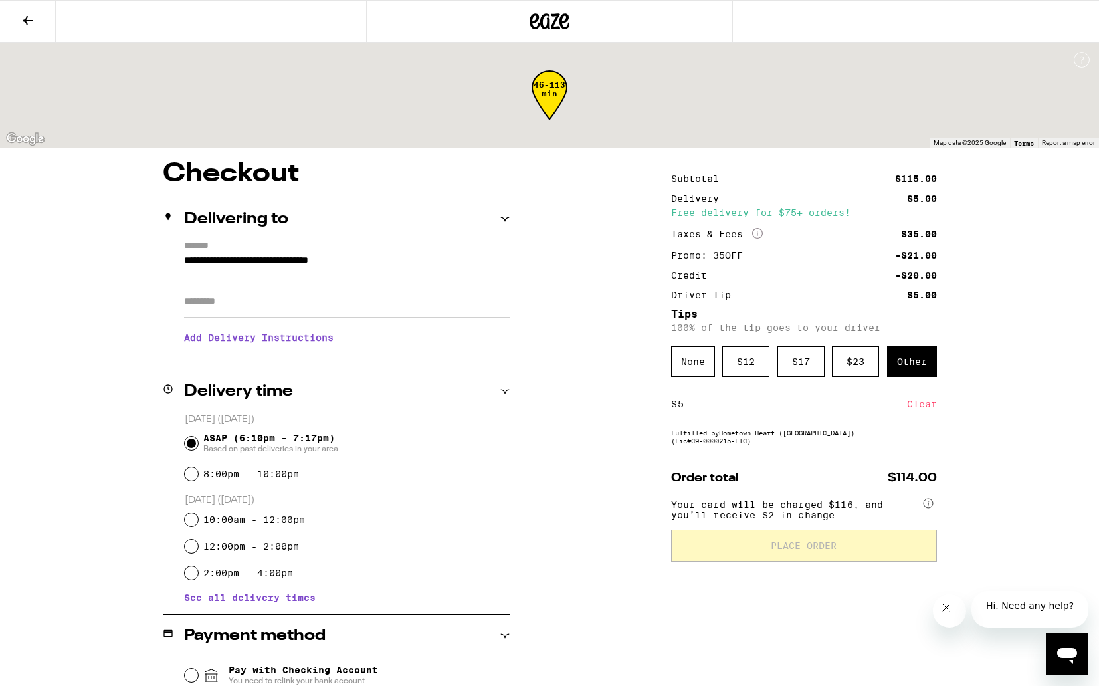
type input "**********"
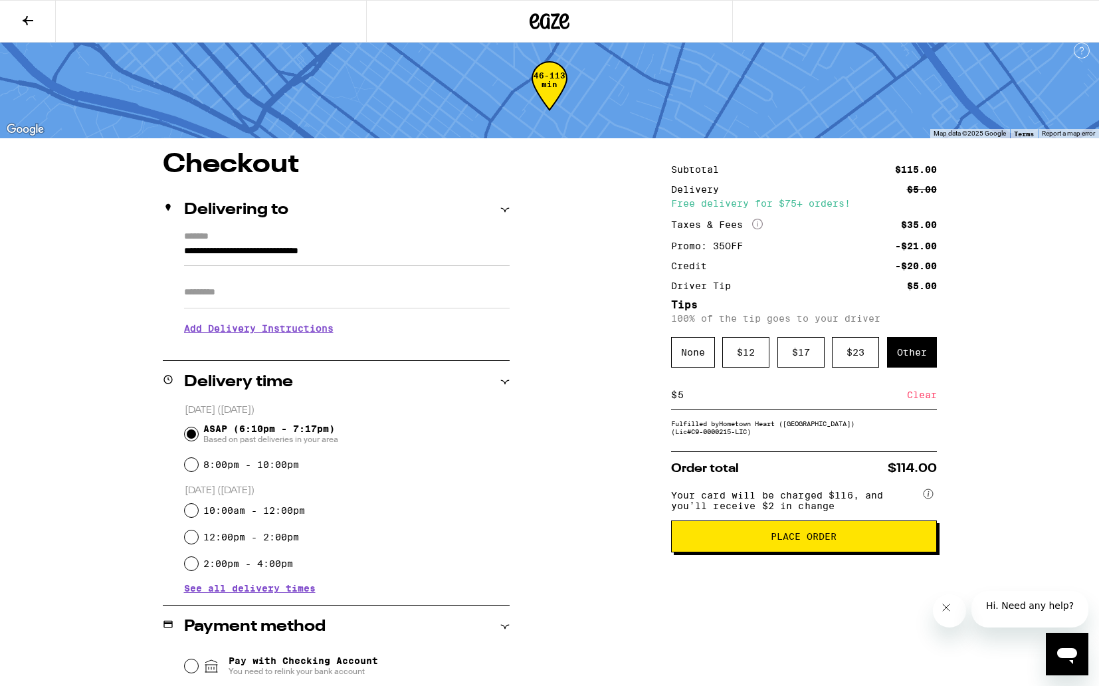
scroll to position [10, 0]
click at [764, 538] on button "Place Order" at bounding box center [804, 536] width 266 height 32
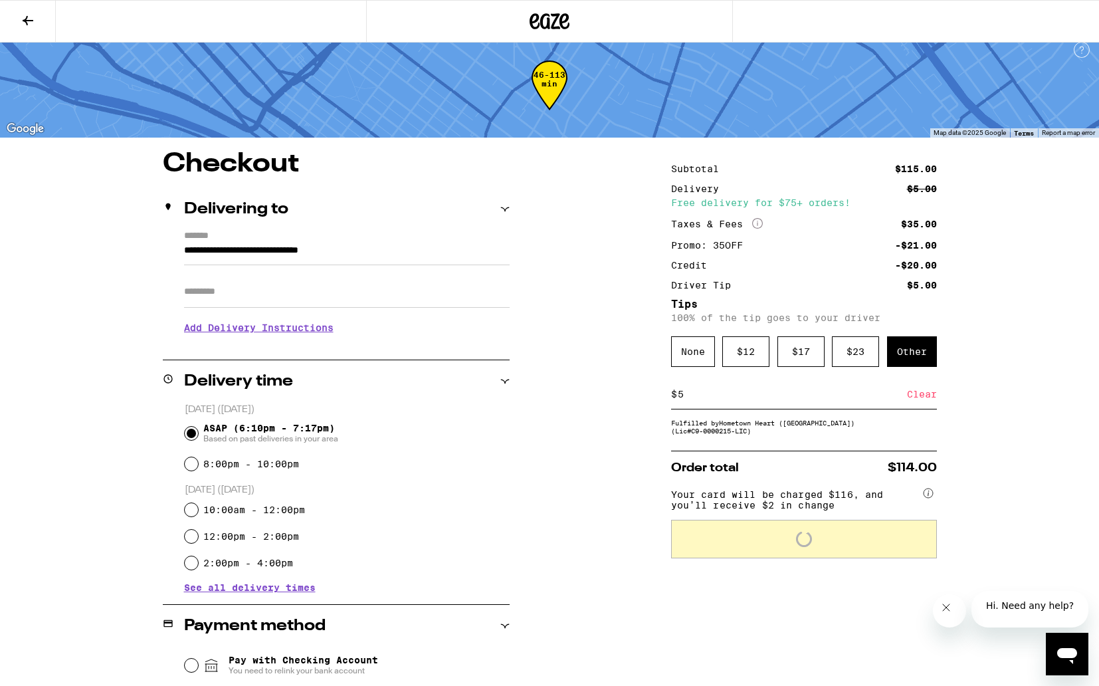
scroll to position [11, 0]
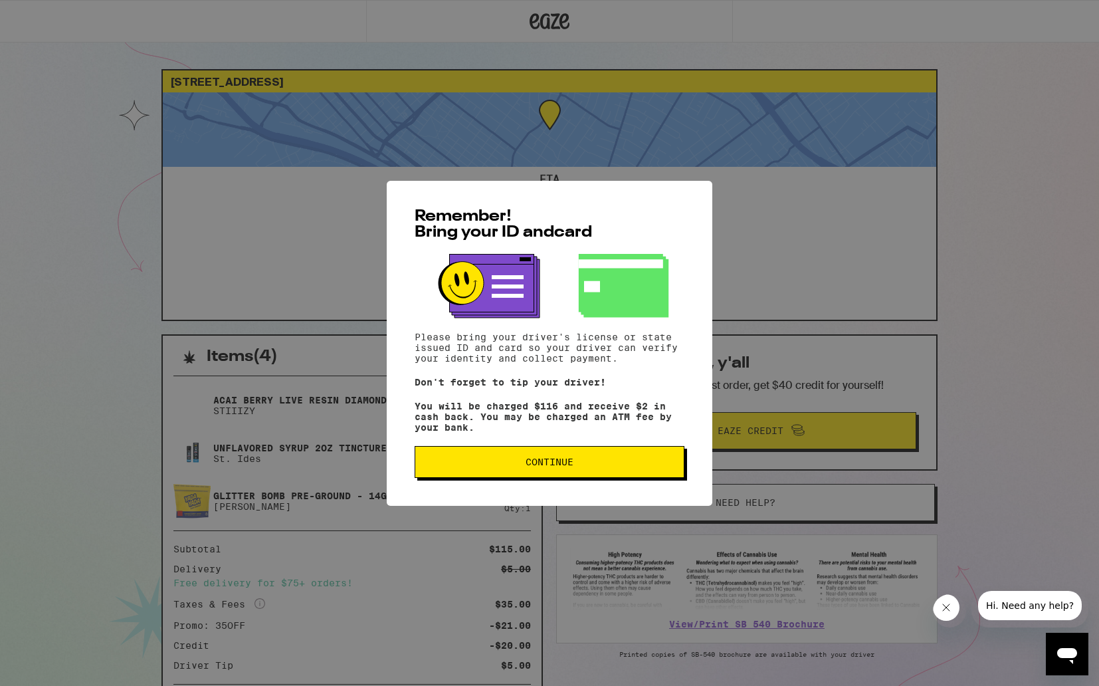
click at [626, 464] on span "Continue" at bounding box center [549, 461] width 247 height 9
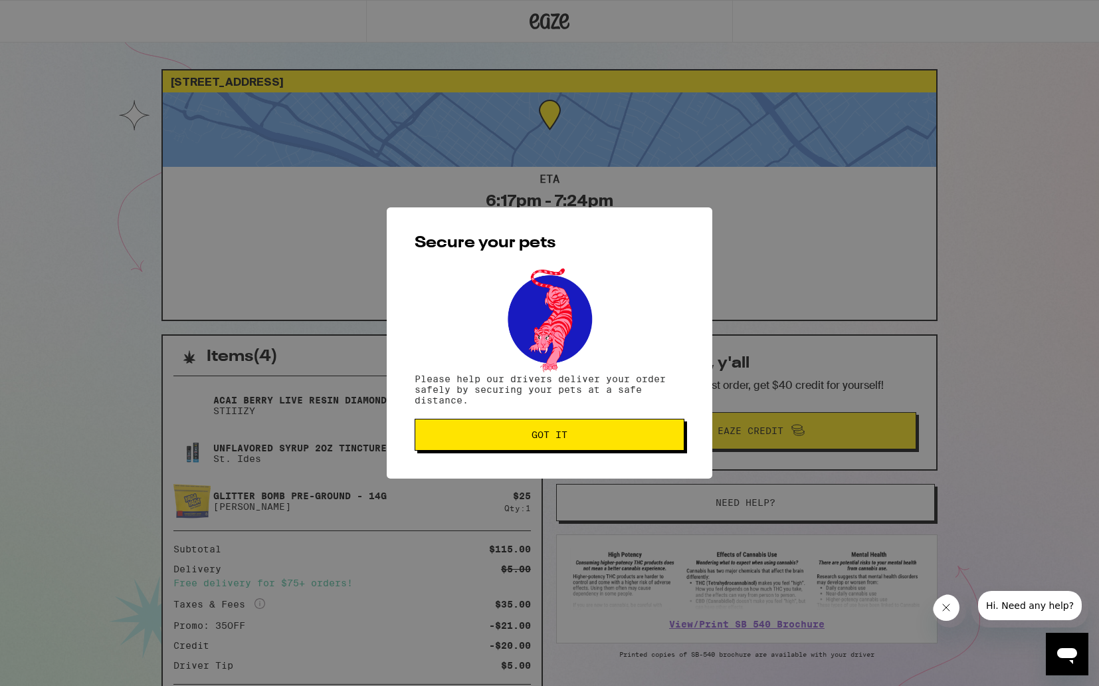
click at [611, 439] on span "Got it" at bounding box center [549, 434] width 247 height 9
